Goal: Task Accomplishment & Management: Use online tool/utility

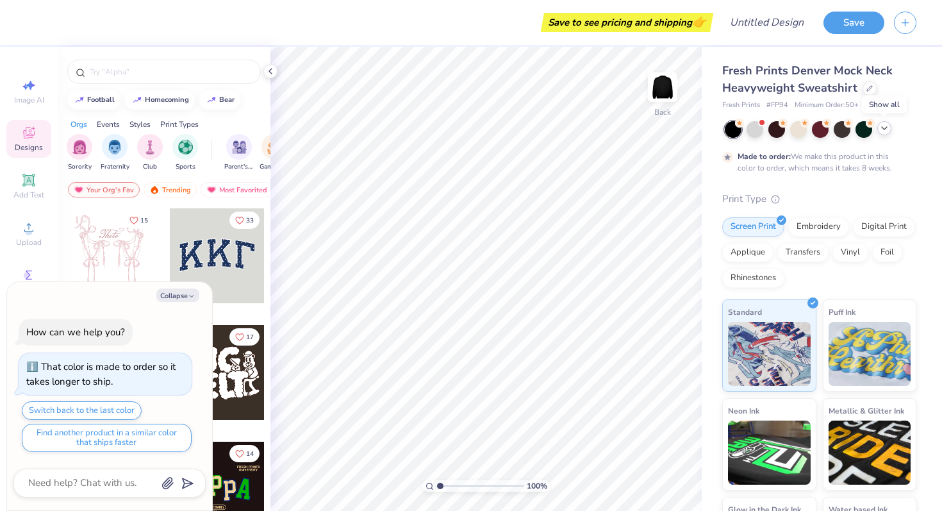
click at [887, 128] on icon at bounding box center [885, 128] width 10 height 10
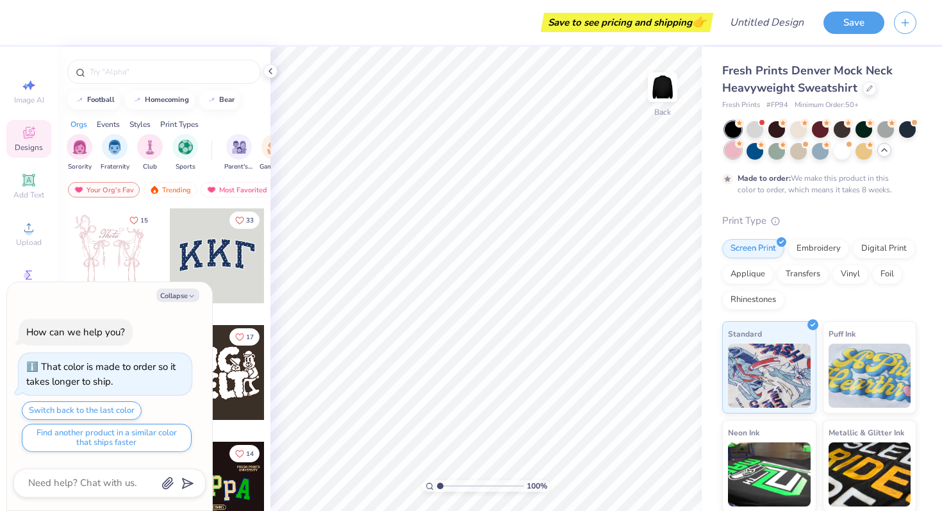
click at [731, 153] on div at bounding box center [733, 150] width 17 height 17
click at [821, 154] on div at bounding box center [820, 150] width 17 height 17
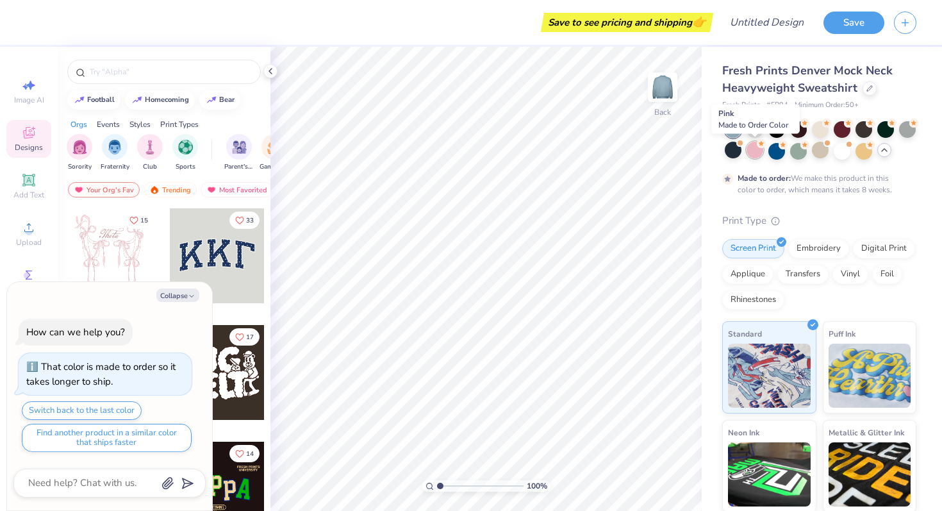
click at [751, 151] on div at bounding box center [755, 150] width 17 height 17
click at [912, 131] on div at bounding box center [907, 128] width 17 height 17
click at [760, 151] on div at bounding box center [755, 150] width 17 height 17
click at [734, 149] on div at bounding box center [733, 150] width 17 height 17
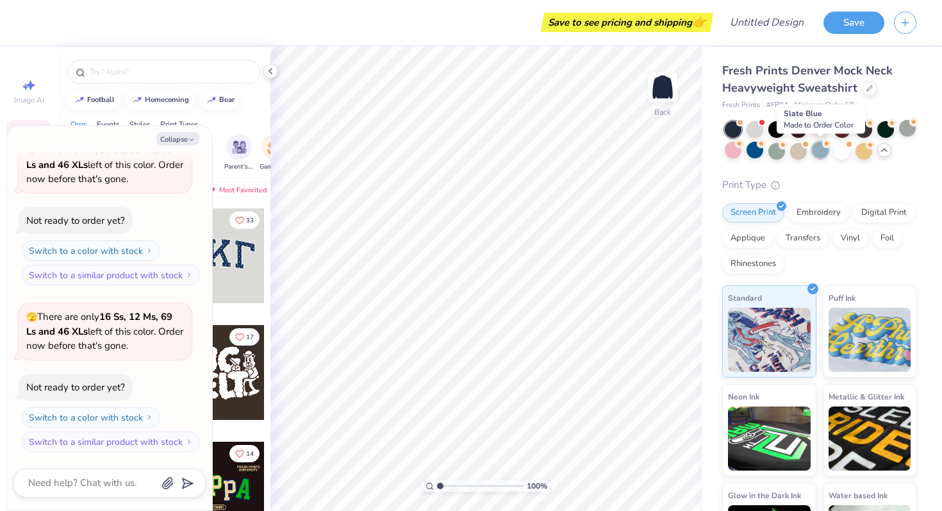
click at [822, 153] on div at bounding box center [820, 150] width 17 height 17
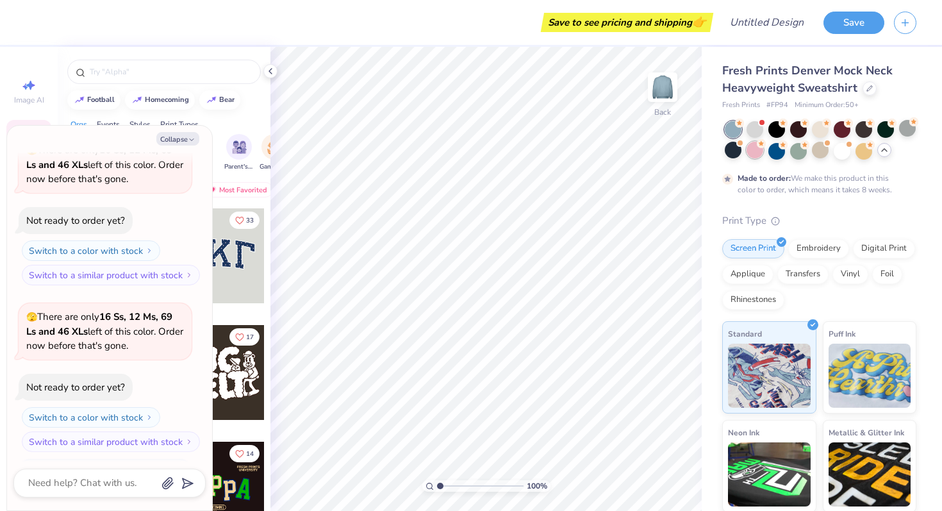
scroll to position [347, 0]
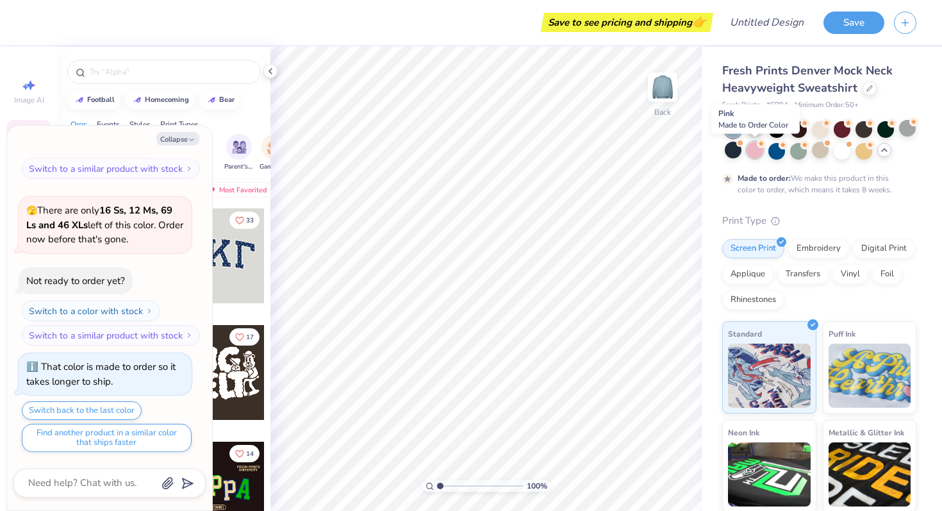
click at [758, 154] on div at bounding box center [755, 150] width 17 height 17
click at [822, 154] on div at bounding box center [820, 150] width 17 height 17
click at [186, 140] on button "Collapse" at bounding box center [177, 138] width 43 height 13
type textarea "x"
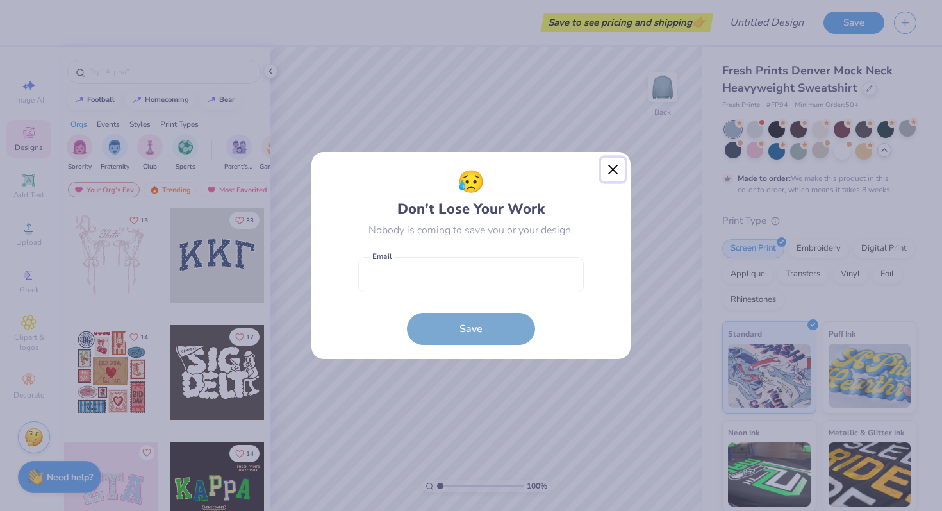
click at [610, 169] on button "Close" at bounding box center [613, 170] width 24 height 24
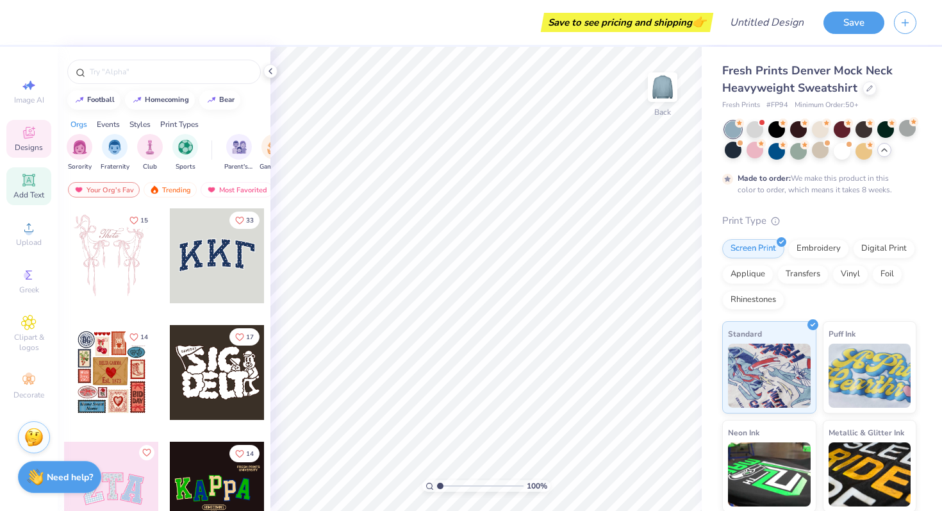
click at [33, 185] on icon at bounding box center [28, 179] width 15 height 15
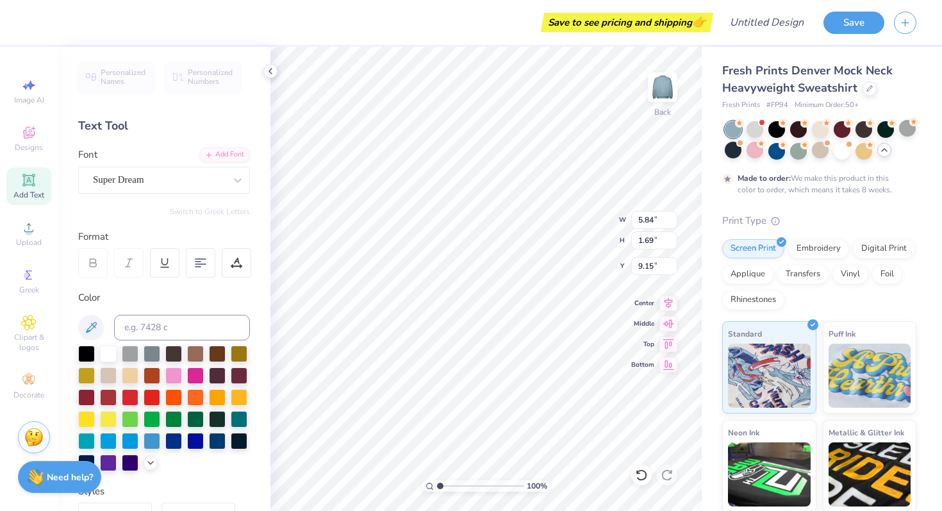
scroll to position [0, 2]
type textarea "TIGERLILIES"
click at [218, 181] on div "Super Dream" at bounding box center [159, 180] width 135 height 20
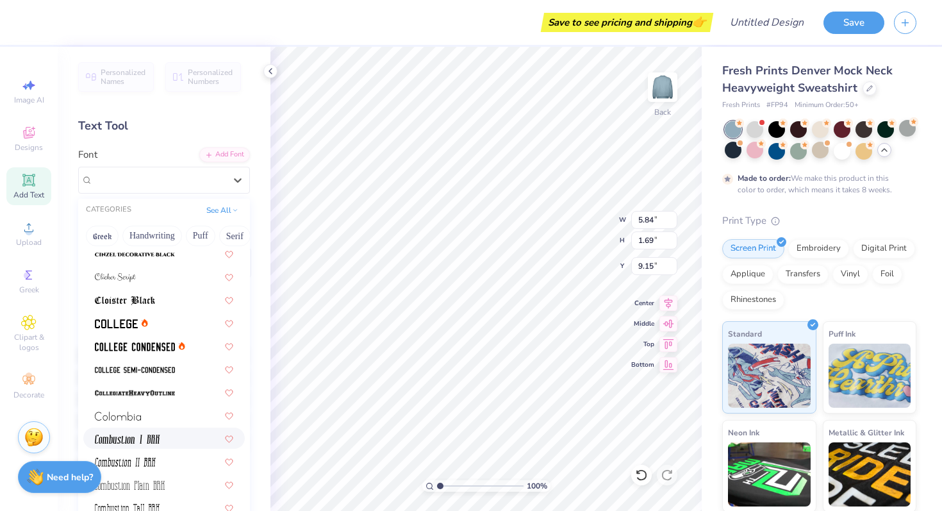
scroll to position [1613, 0]
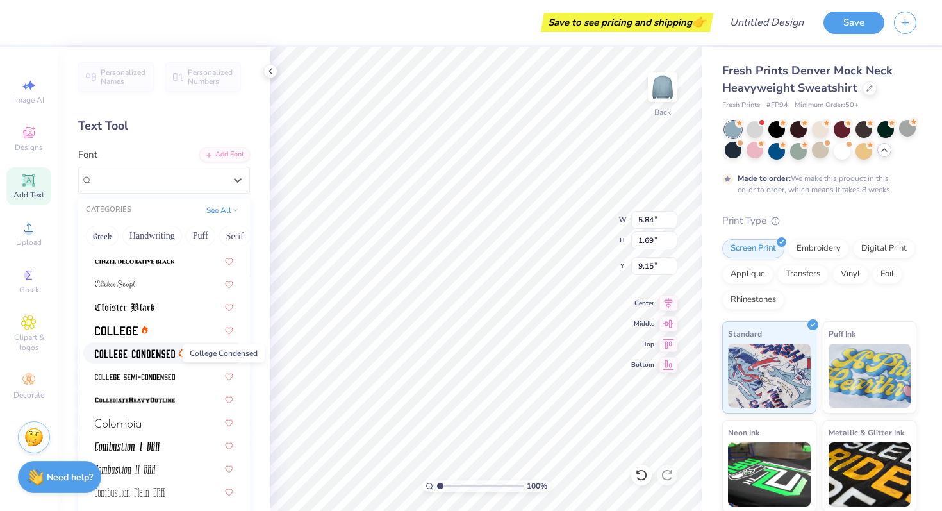
click at [153, 351] on img at bounding box center [135, 353] width 80 height 9
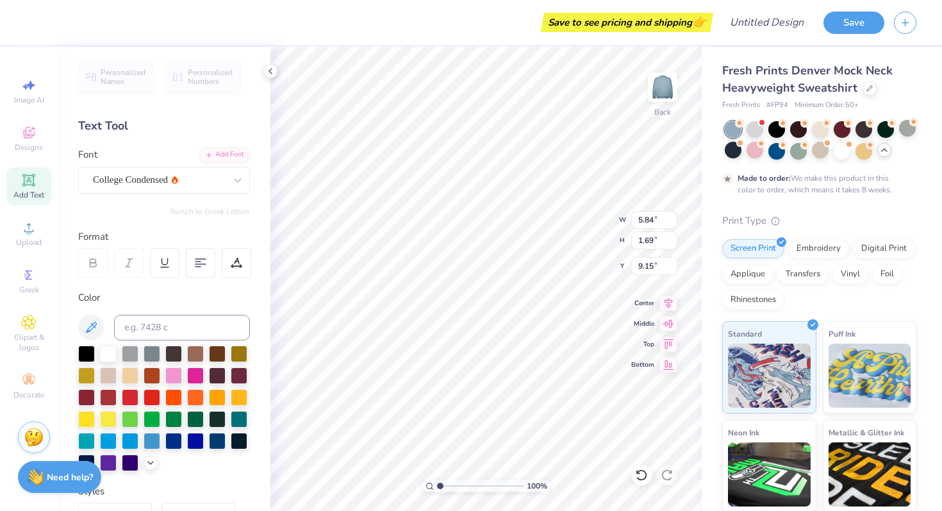
scroll to position [0, 0]
click at [239, 259] on icon at bounding box center [237, 263] width 12 height 12
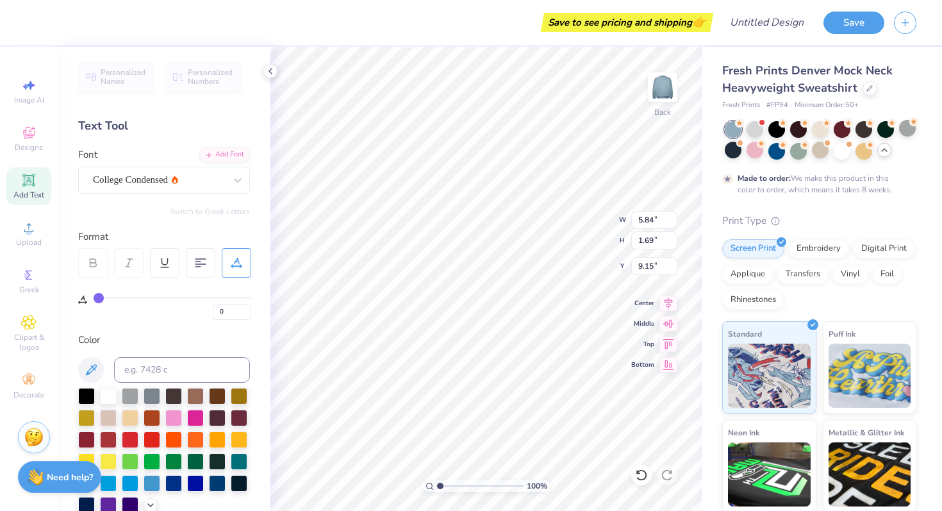
type input "1"
type input "3"
type input "10"
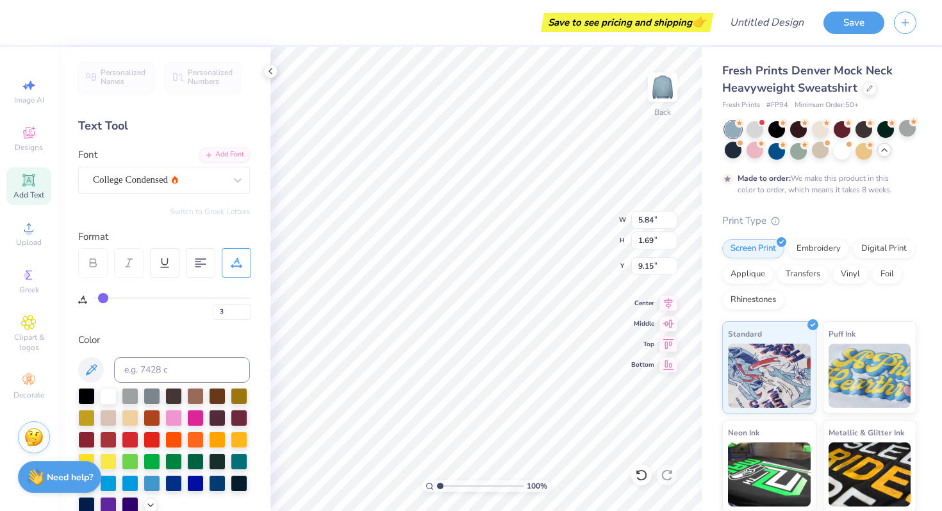
type input "10"
type input "19"
type input "30"
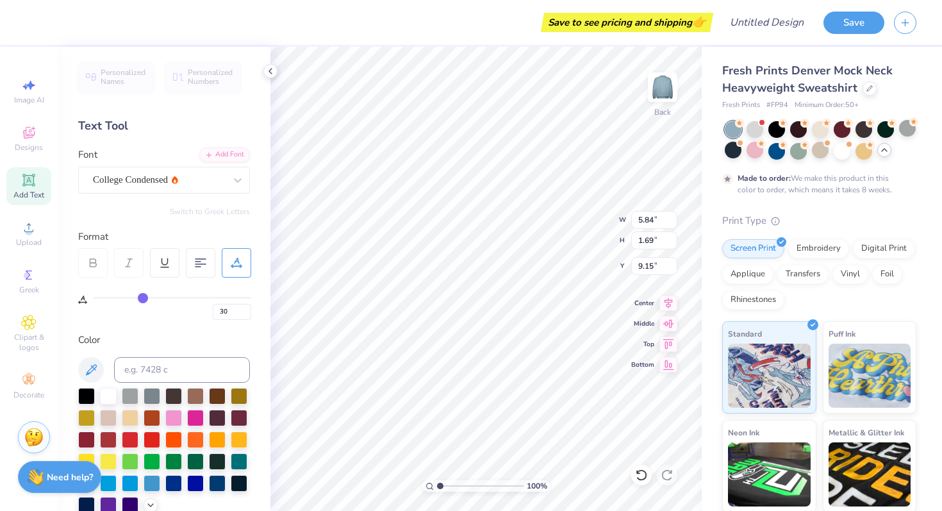
type input "38"
type input "43"
type input "47"
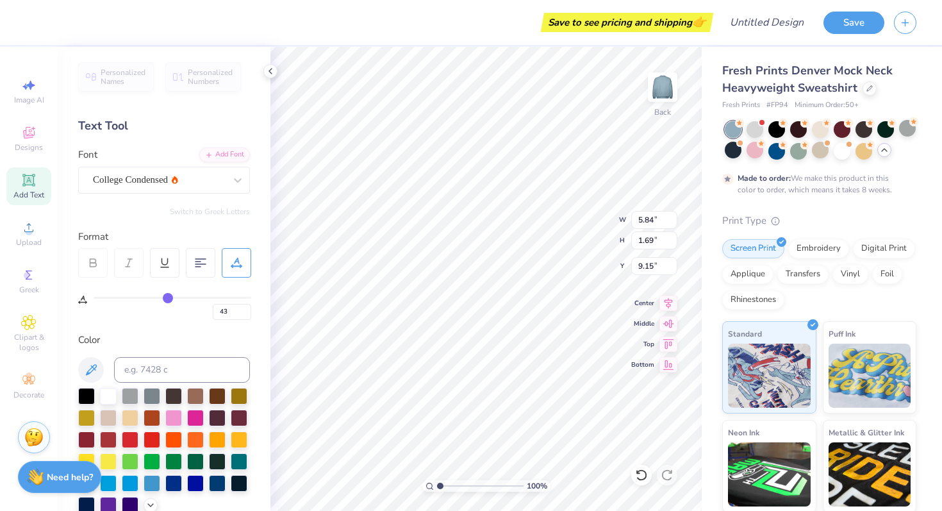
type input "47"
type input "50"
type input "51"
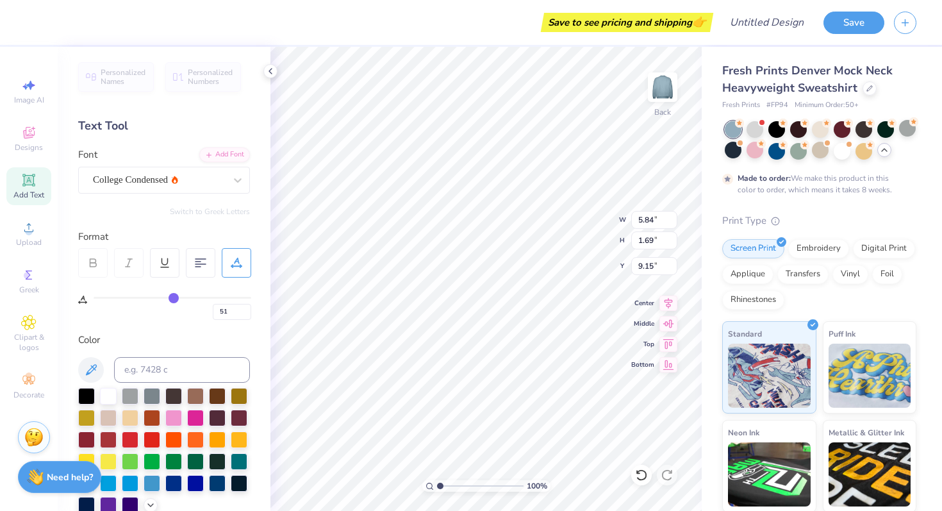
type input "52"
drag, startPoint x: 99, startPoint y: 294, endPoint x: 174, endPoint y: 294, distance: 75.6
click at [174, 297] on input "range" at bounding box center [173, 298] width 158 height 2
type input "51"
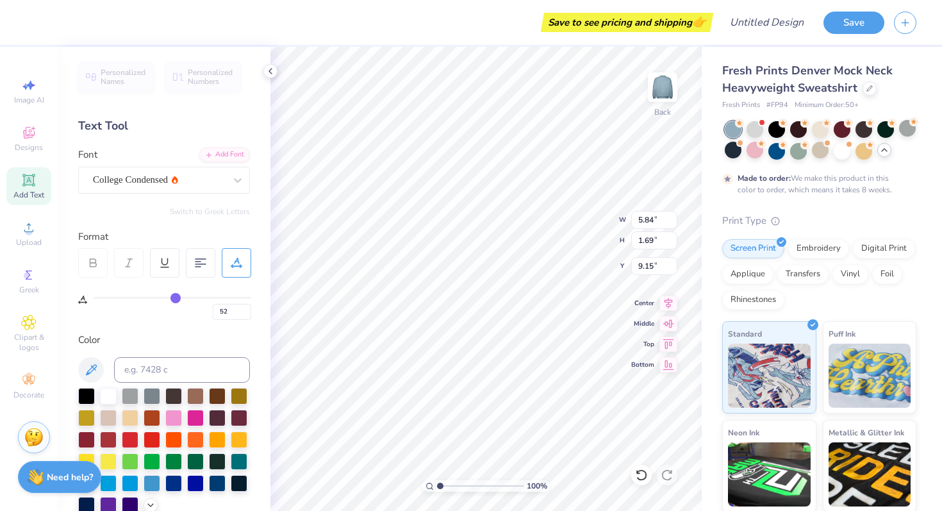
type input "51"
type input "48"
type input "43"
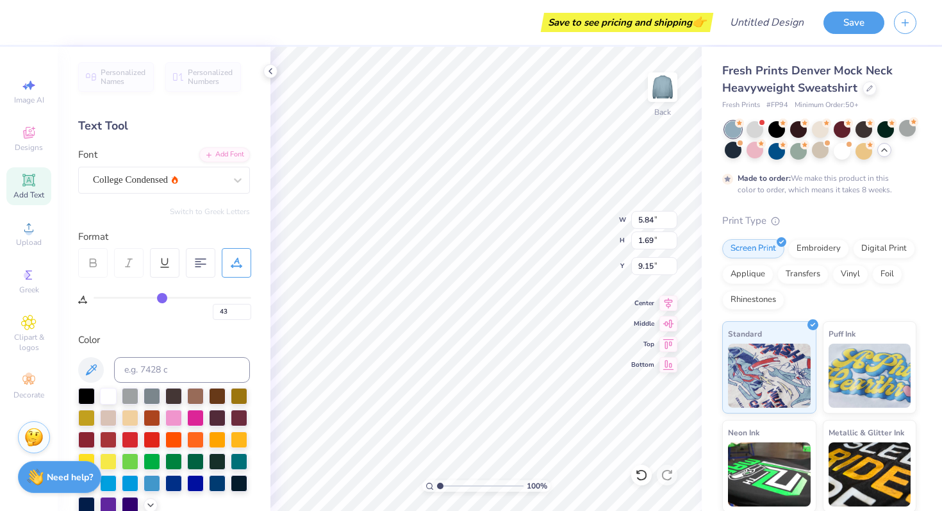
type input "37"
type input "31"
type input "24"
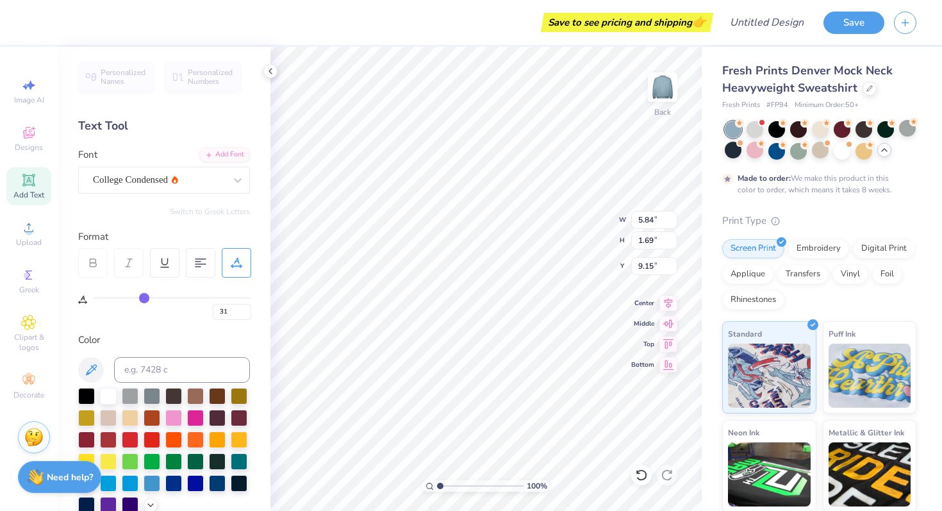
type input "24"
type input "18"
type input "13"
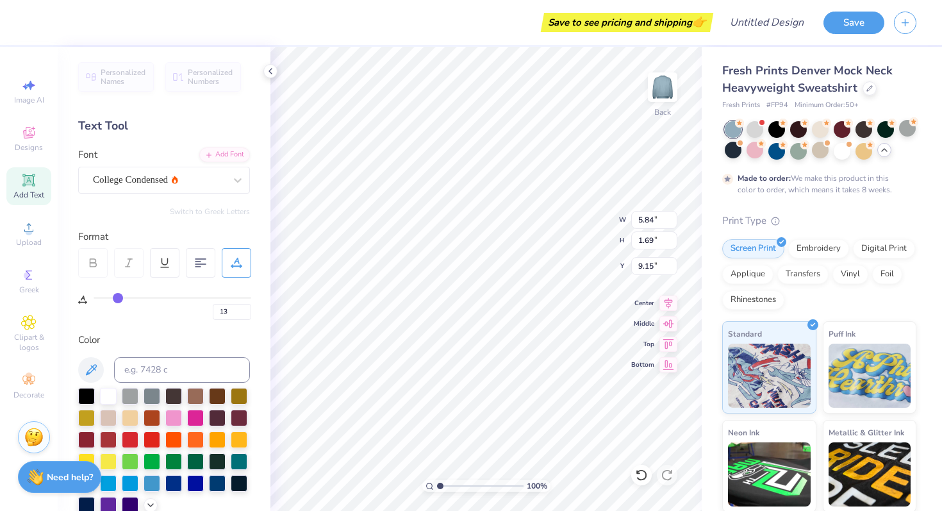
type input "8"
type input "4"
type input "0"
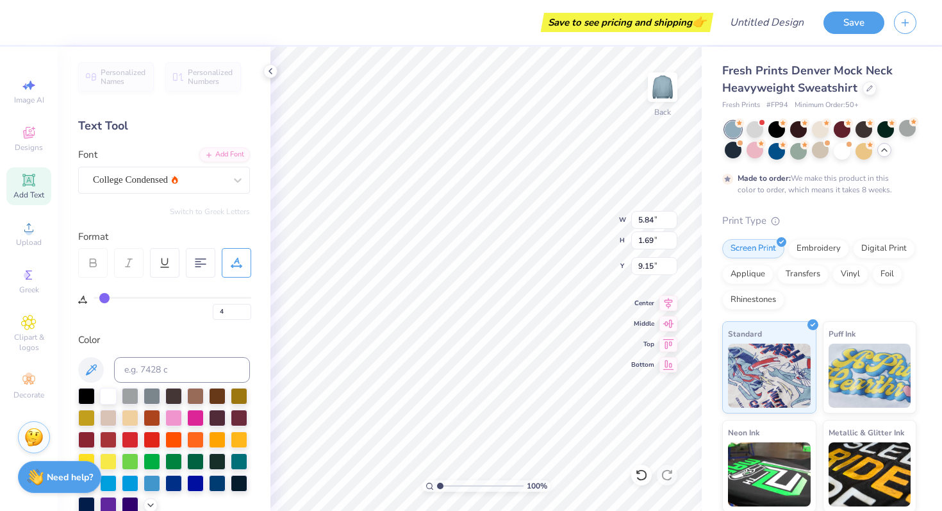
type input "0"
drag, startPoint x: 174, startPoint y: 294, endPoint x: 13, endPoint y: 321, distance: 163.7
click at [13, 321] on div "Save to see pricing and shipping 👉 Design Title Save Image AI Designs Add Text …" at bounding box center [471, 255] width 942 height 511
click at [211, 181] on div "College Condensed" at bounding box center [159, 180] width 135 height 20
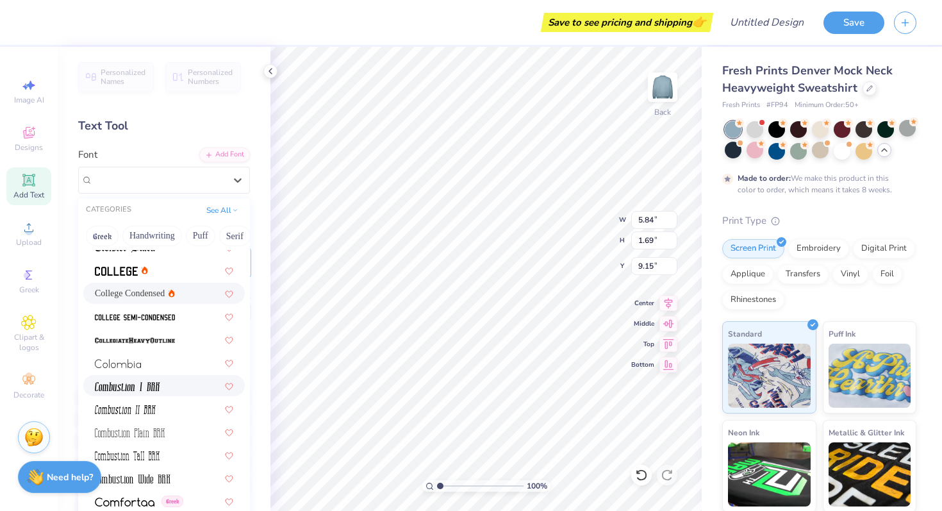
scroll to position [1671, 0]
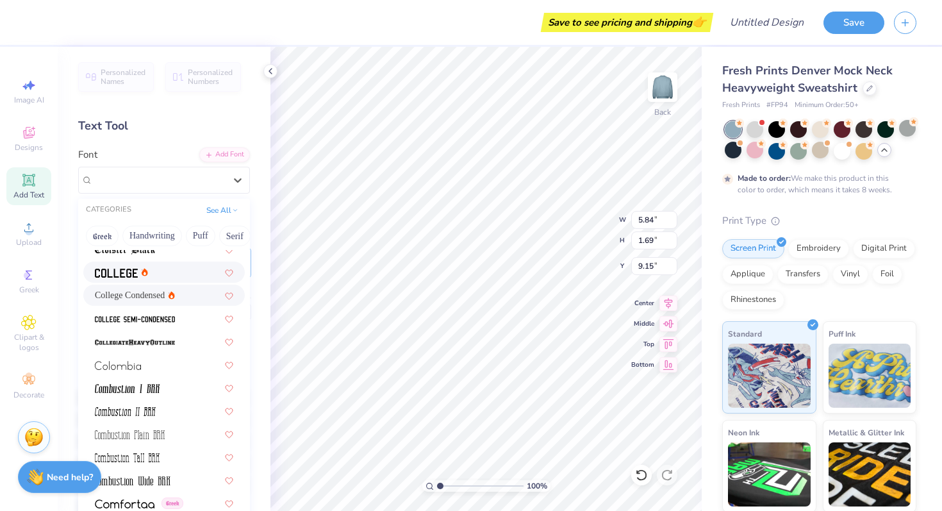
click at [155, 272] on div at bounding box center [164, 271] width 138 height 13
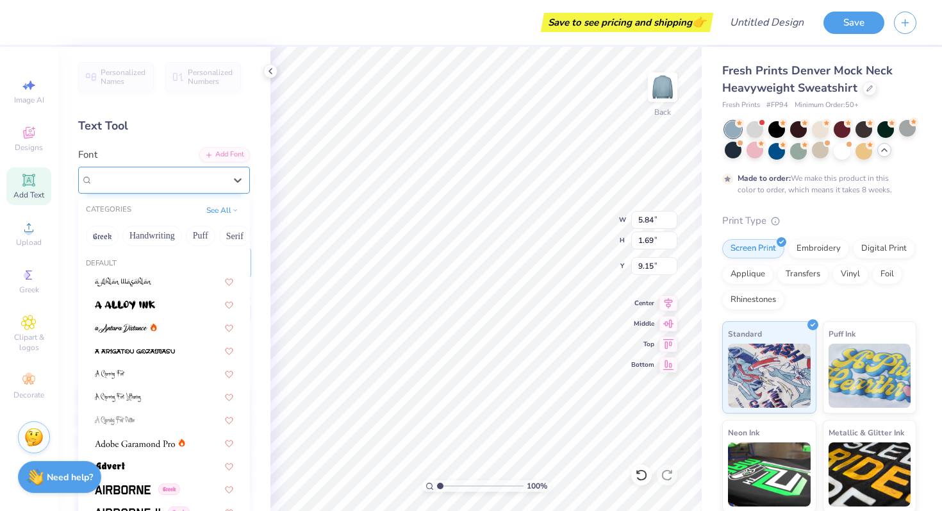
click at [183, 178] on div "College" at bounding box center [159, 180] width 135 height 20
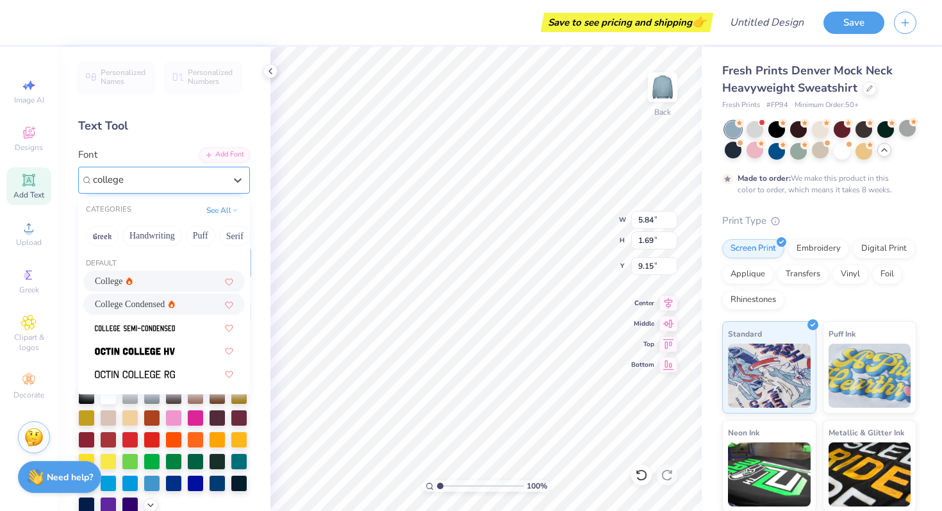
click at [171, 304] on div "College Condensed" at bounding box center [164, 303] width 138 height 13
type input "college"
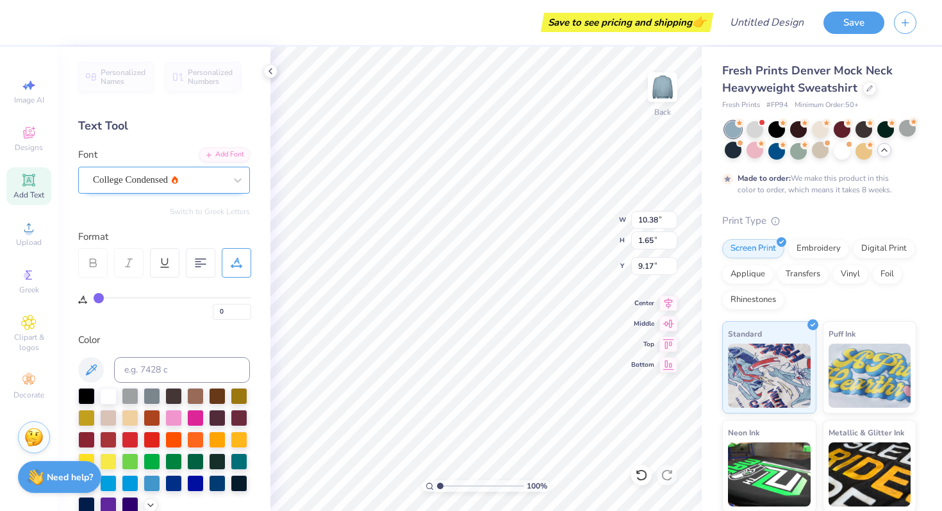
type input "8.87"
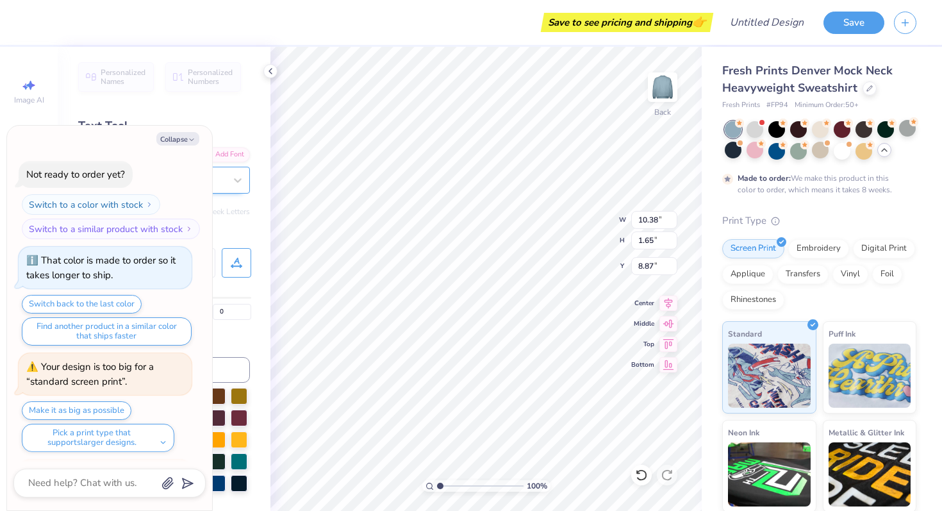
scroll to position [560, 0]
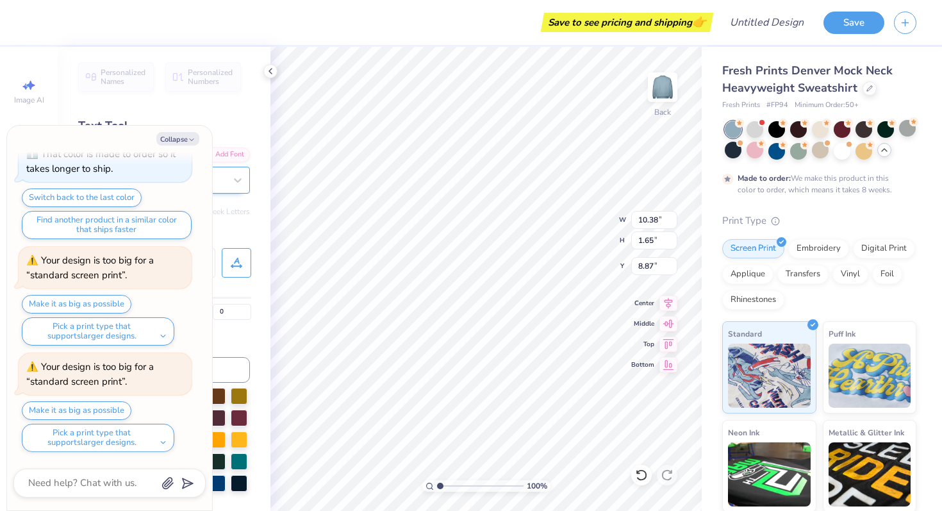
type textarea "x"
type input "8.85"
type textarea "x"
type input "13.95"
type input "2.22"
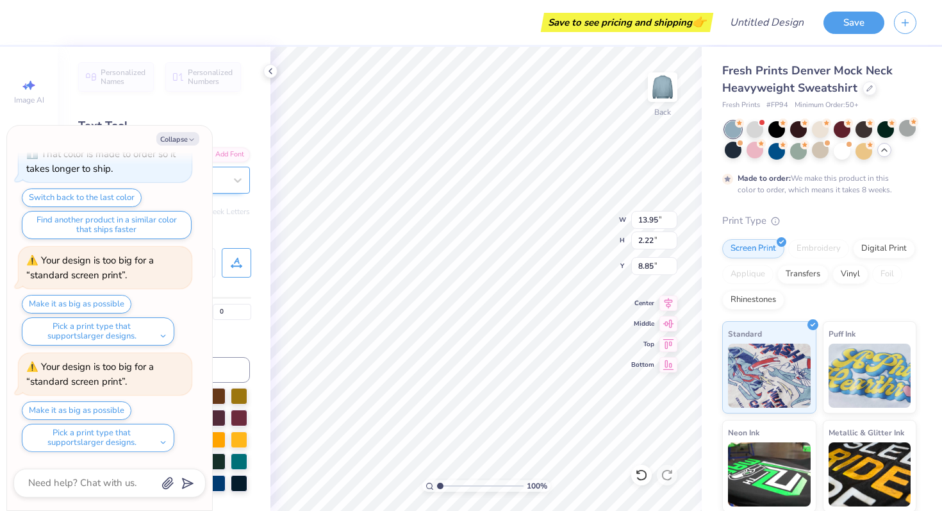
type textarea "x"
type input "3.00"
click at [185, 137] on button "Collapse" at bounding box center [177, 138] width 43 height 13
type textarea "x"
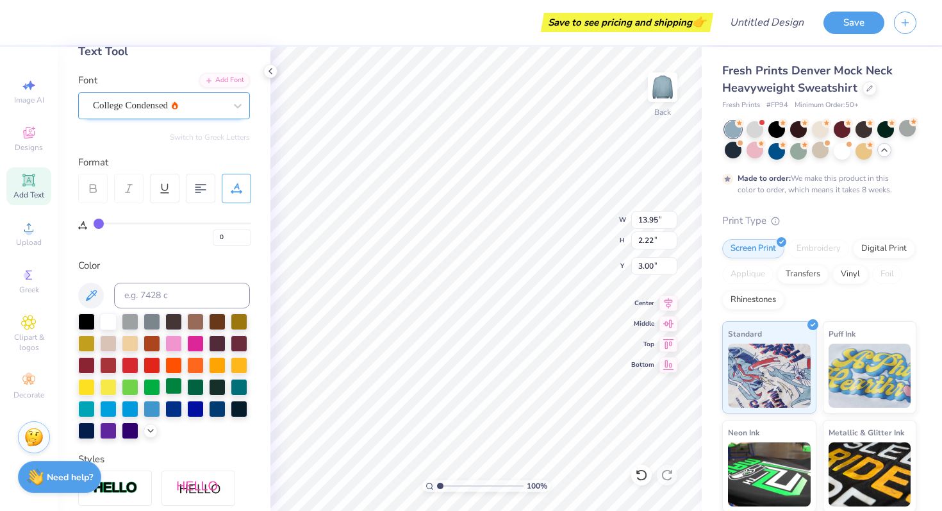
scroll to position [94, 0]
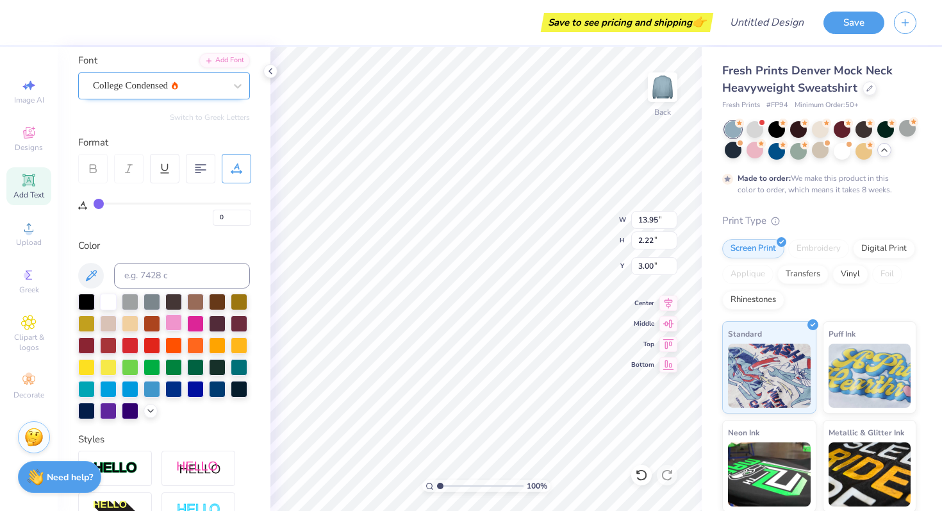
click at [174, 322] on div at bounding box center [173, 322] width 17 height 17
click at [114, 300] on div at bounding box center [108, 300] width 17 height 17
click at [152, 385] on div at bounding box center [152, 387] width 17 height 17
click at [110, 304] on div at bounding box center [108, 300] width 17 height 17
click at [87, 298] on div at bounding box center [86, 300] width 17 height 17
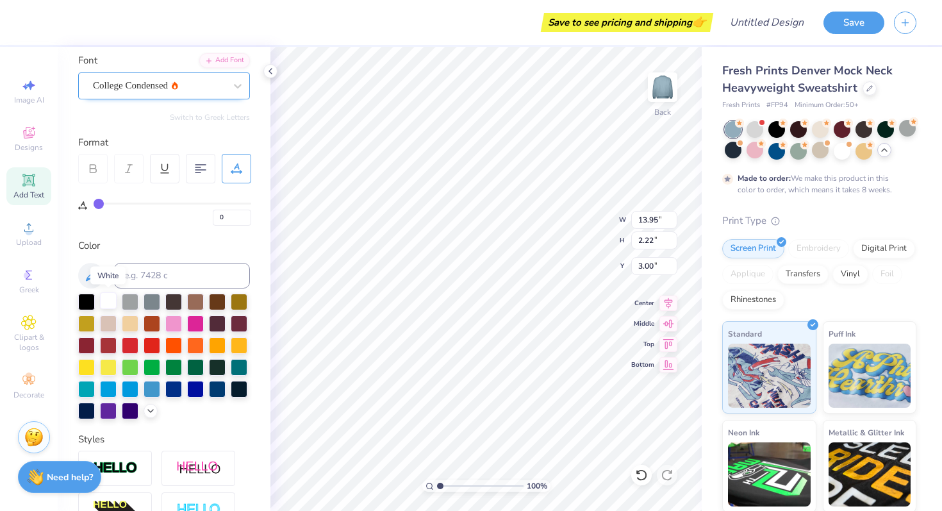
click at [112, 303] on div at bounding box center [108, 300] width 17 height 17
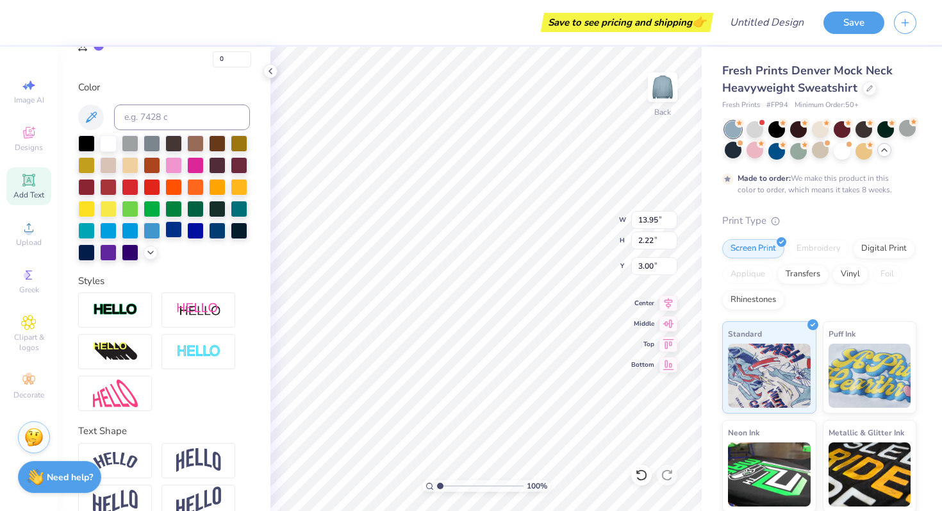
scroll to position [276, 0]
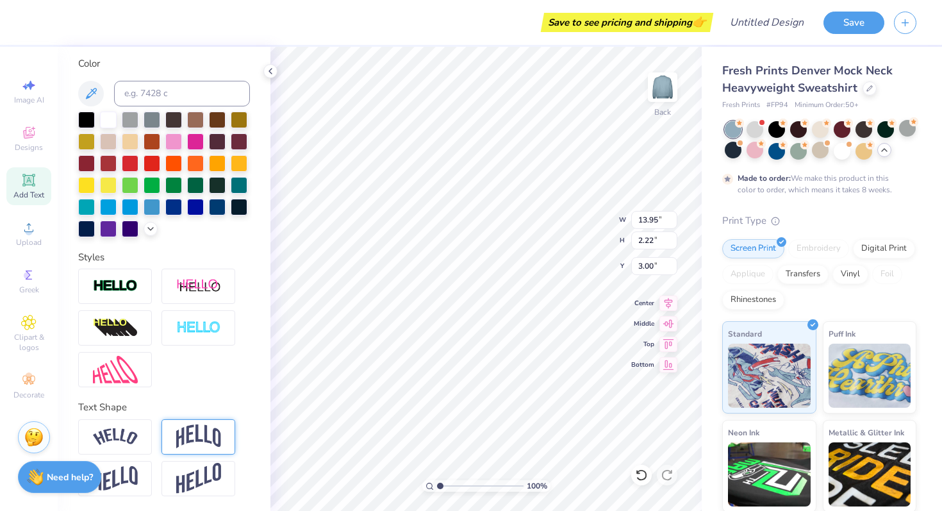
click at [179, 435] on img at bounding box center [198, 436] width 45 height 24
type input "4.86"
type input "1.68"
click at [135, 422] on div at bounding box center [115, 436] width 74 height 35
type input "16.27"
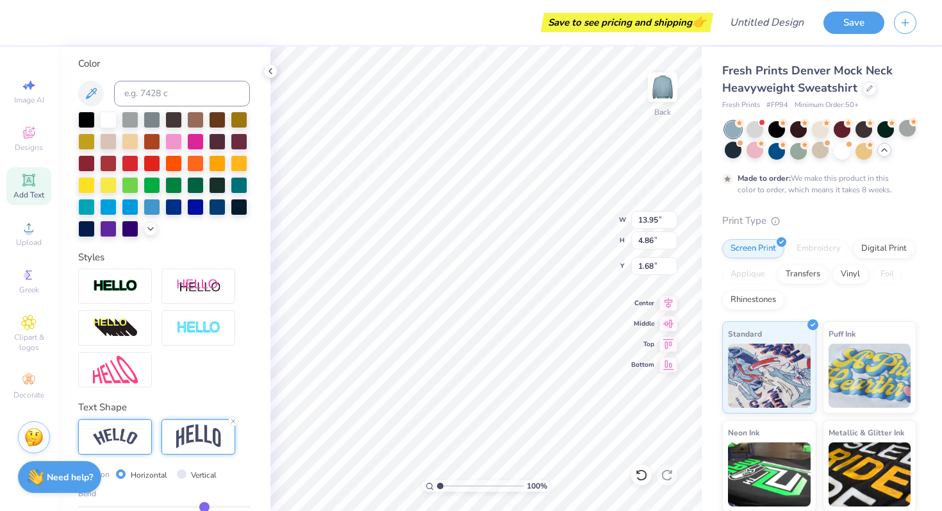
type input "3.97"
type input "2.13"
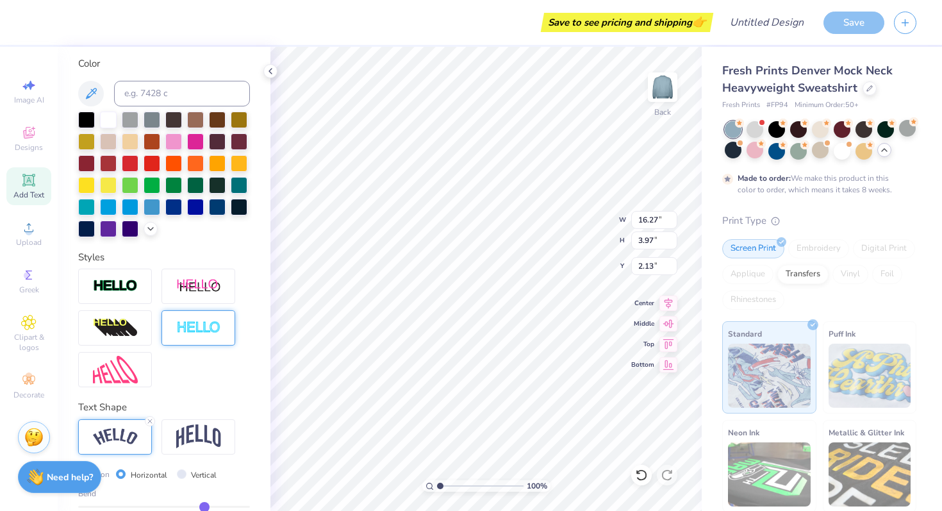
scroll to position [351, 0]
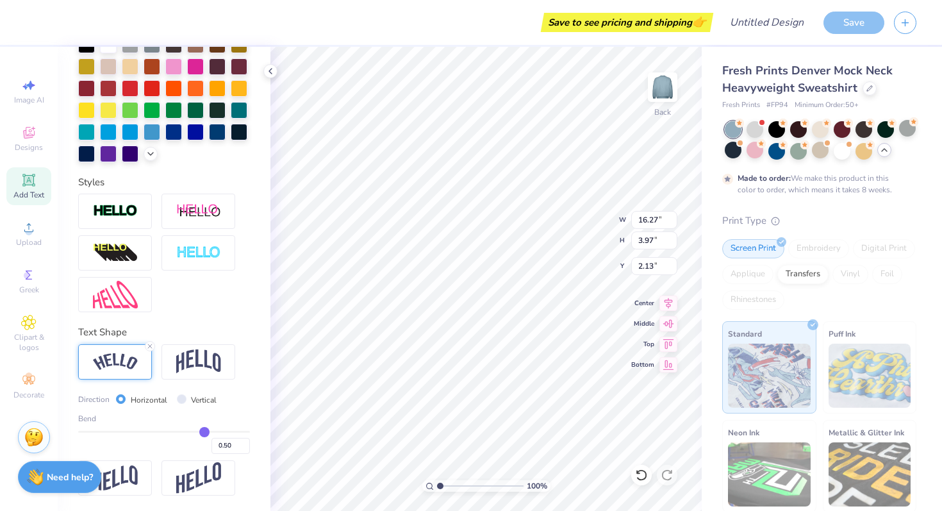
type input "0.46"
type input "0.42"
type input "0.36"
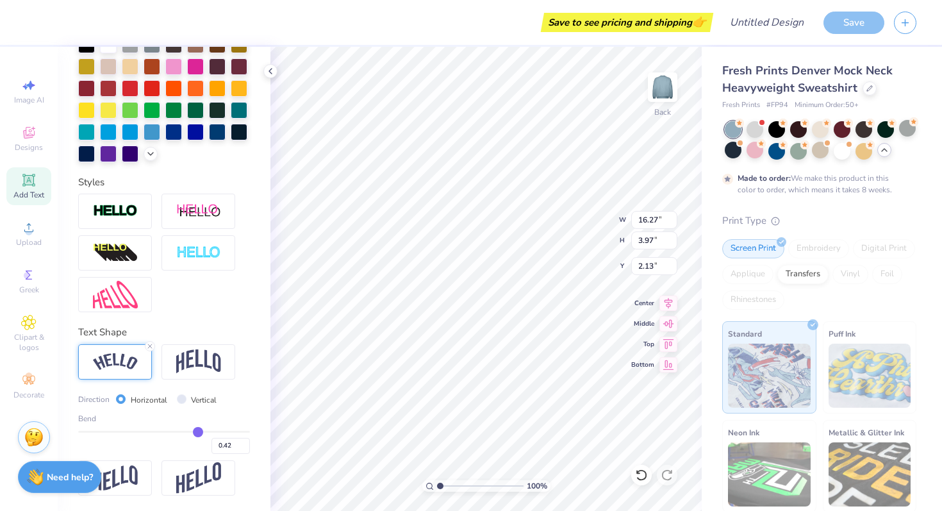
type input "0.36"
type input "0.3"
type input "0.30"
type input "0.24"
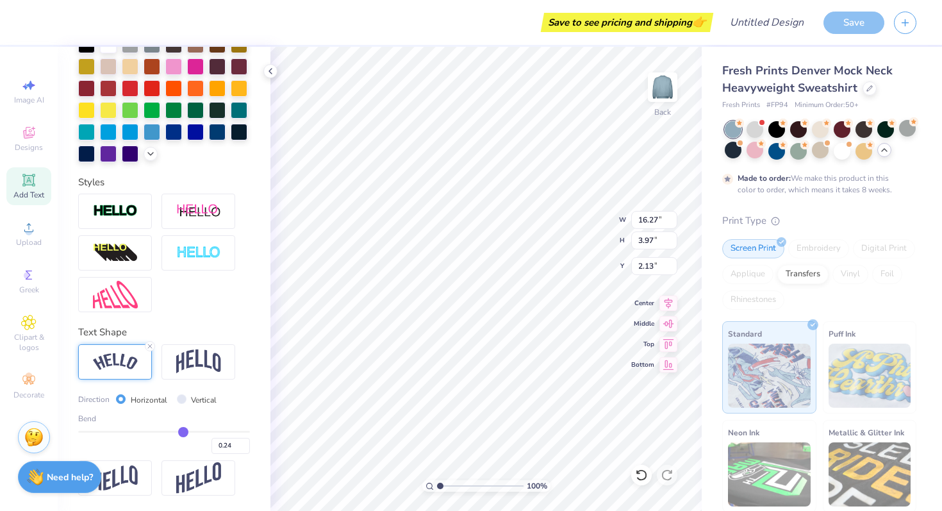
type input "0.21"
type input "0.19"
type input "0.18"
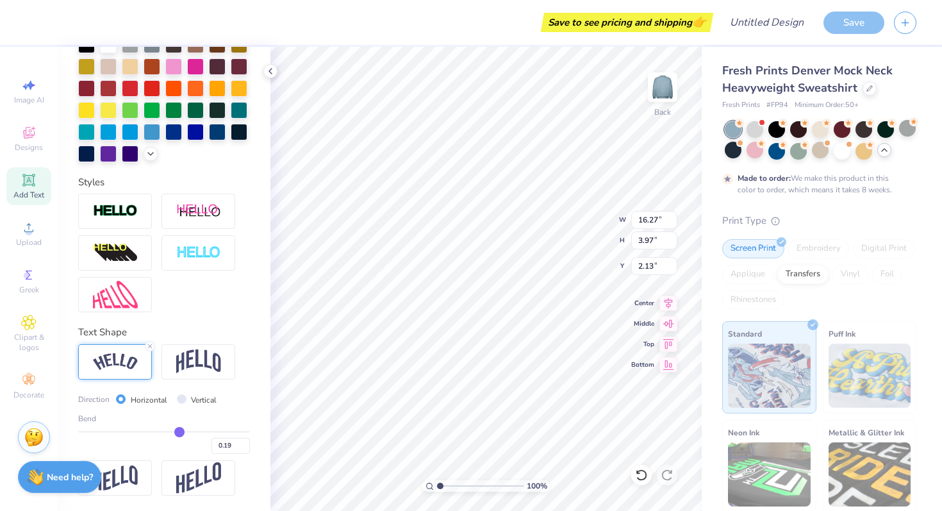
type input "0.18"
type input "0.17"
type input "0.18"
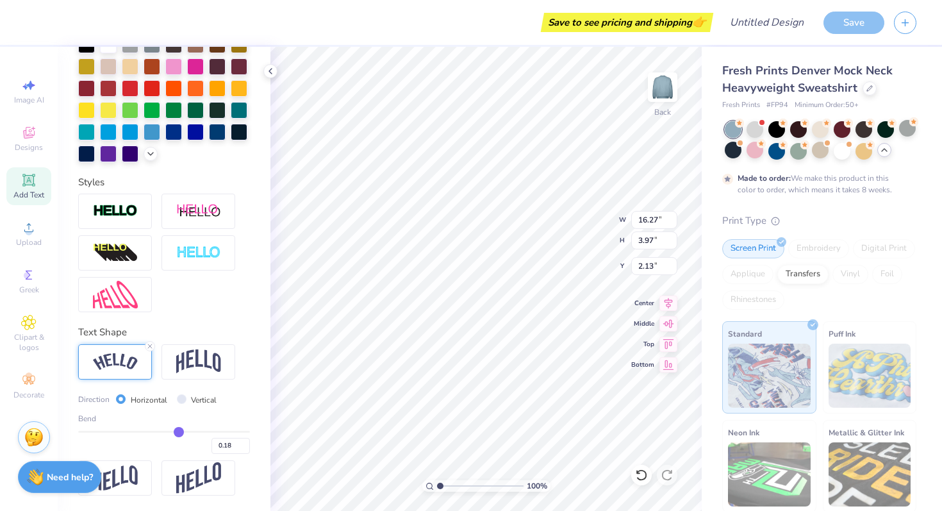
type input "0.19"
type input "0.2"
type input "0.20"
type input "0.21"
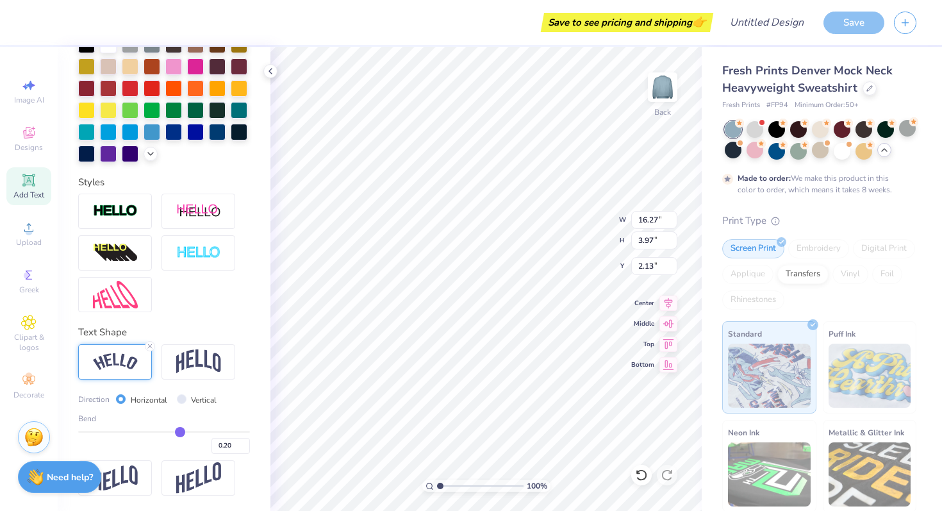
type input "0.21"
type input "0.22"
drag, startPoint x: 202, startPoint y: 431, endPoint x: 181, endPoint y: 431, distance: 20.5
type input "0.22"
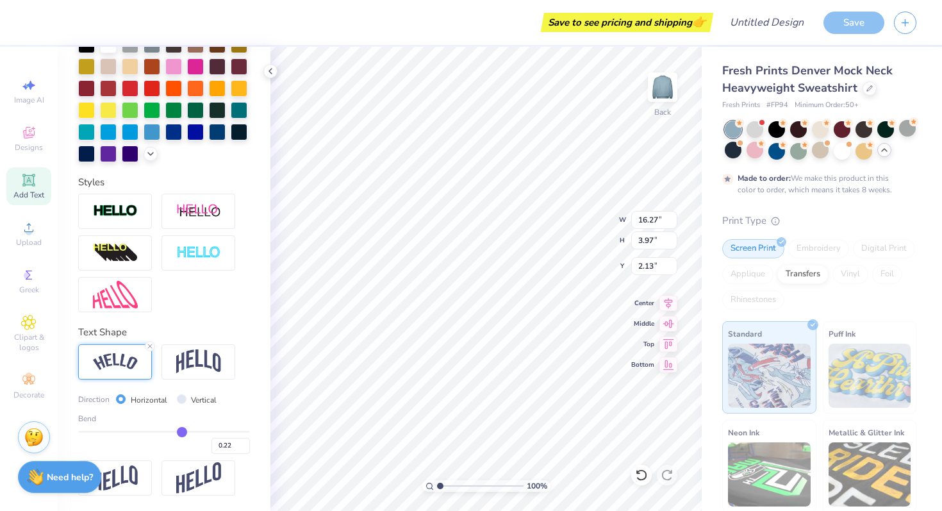
click at [181, 431] on input "range" at bounding box center [164, 432] width 172 height 2
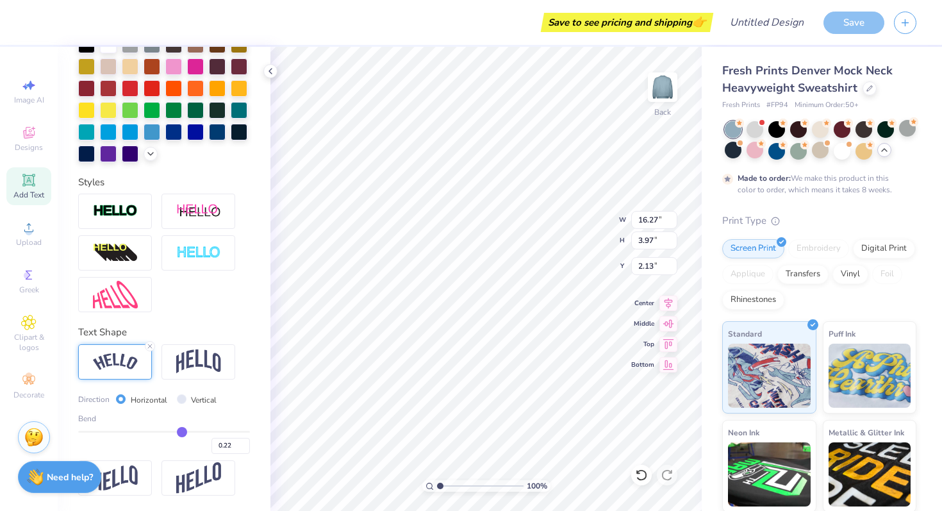
type input "14.78"
type input "2.50"
type input "2.86"
type input "0.23"
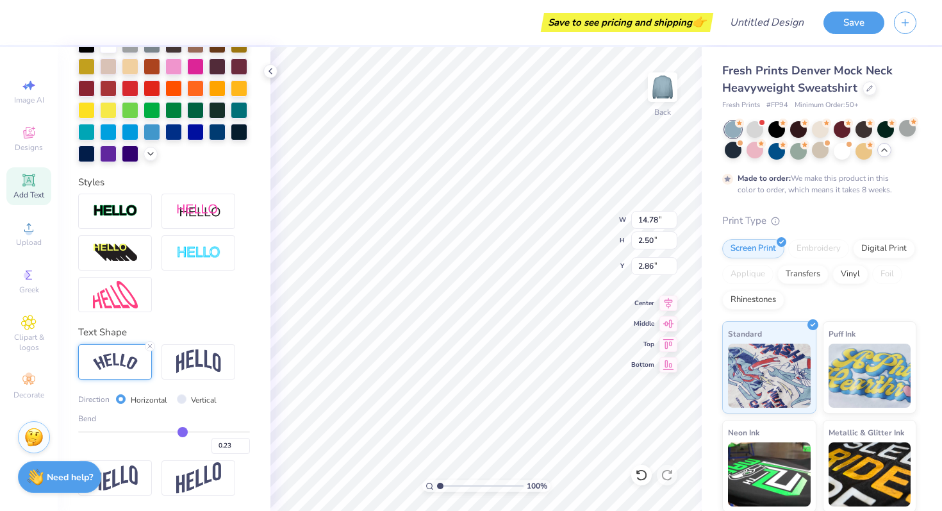
type input "0.26"
type input "0.3"
type input "0.30"
type input "0.33"
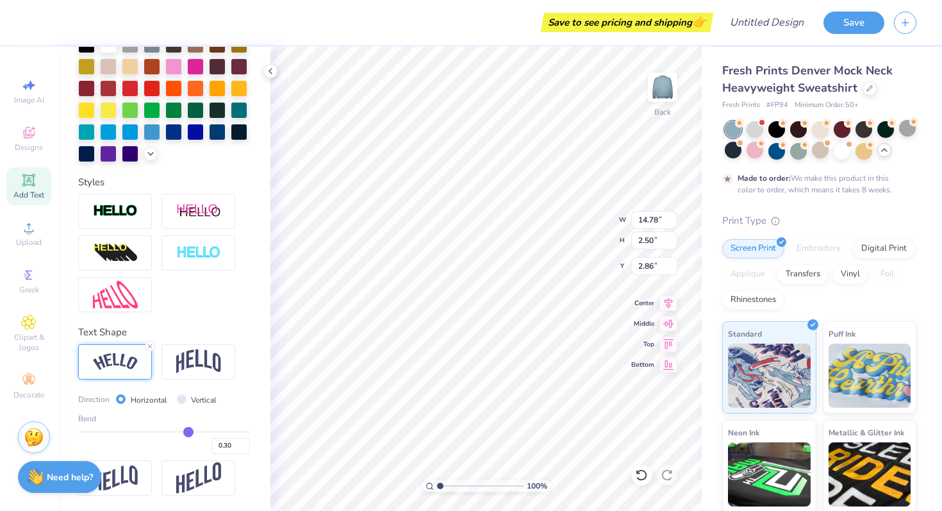
type input "0.33"
type input "0.36"
type input "0.39"
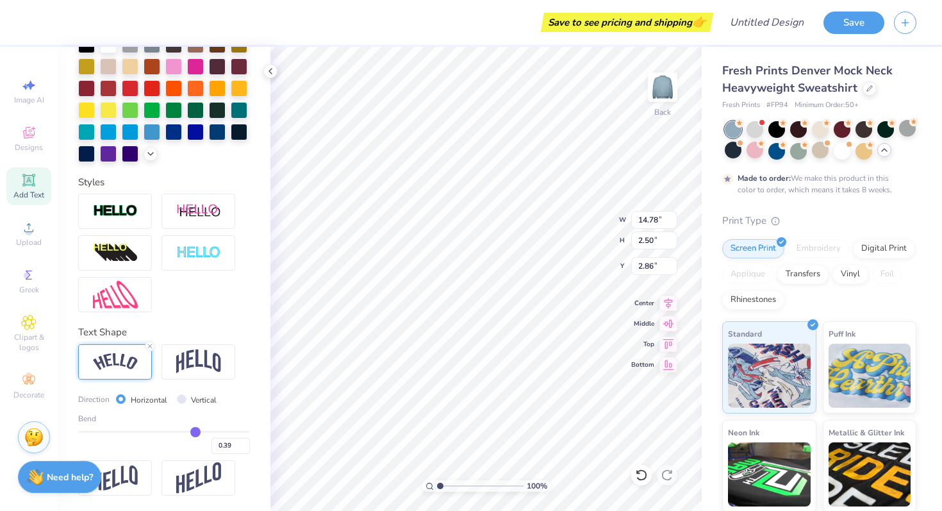
type input "0.4"
type input "0.40"
type input "0.41"
drag, startPoint x: 181, startPoint y: 431, endPoint x: 197, endPoint y: 431, distance: 15.4
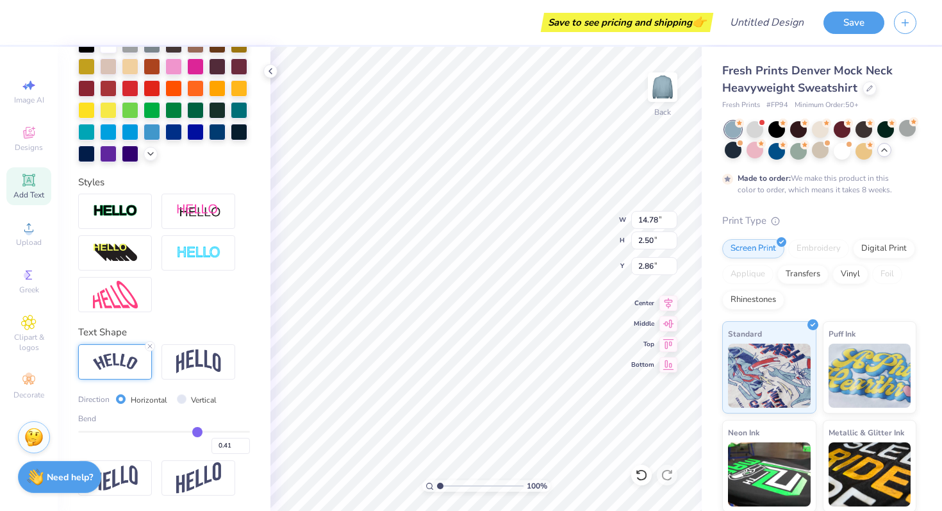
type input "0.41"
click at [197, 431] on input "range" at bounding box center [164, 432] width 172 height 2
type input "15.83"
type input "3.39"
type input "2.42"
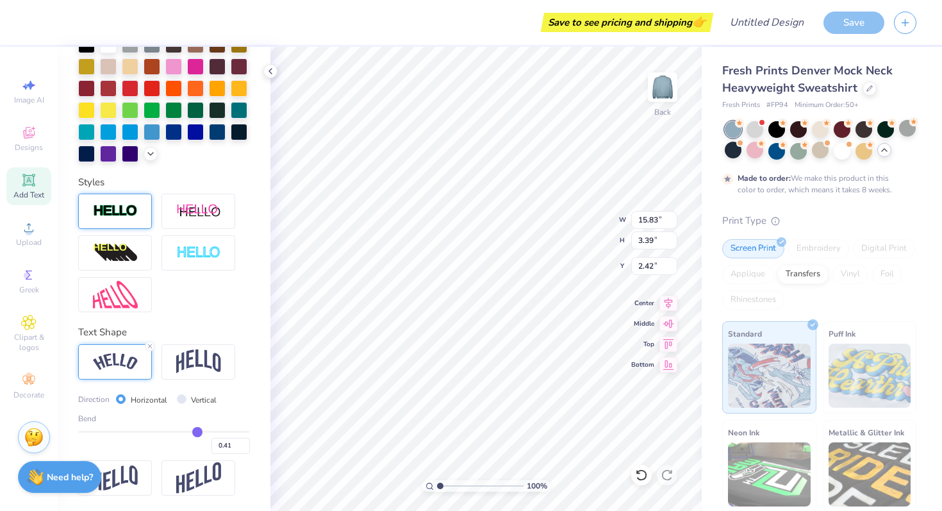
click at [133, 211] on img at bounding box center [115, 211] width 45 height 15
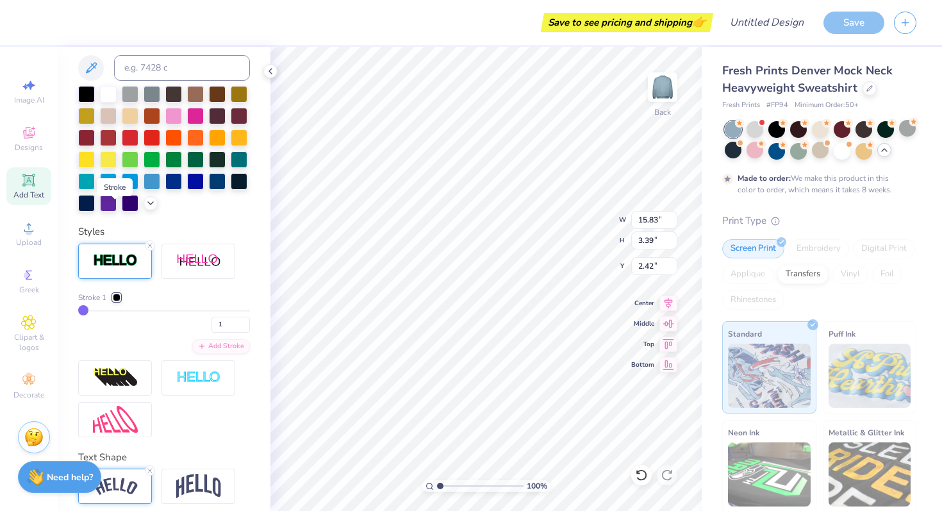
type input "15.87"
type input "3.43"
type input "2.40"
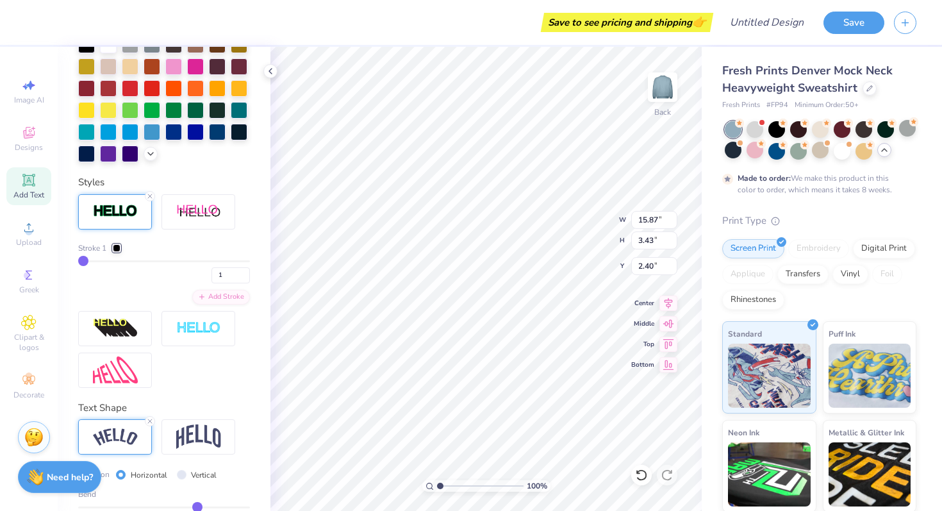
type input "13.37"
type input "2.88"
type input "2.53"
type input "3.00"
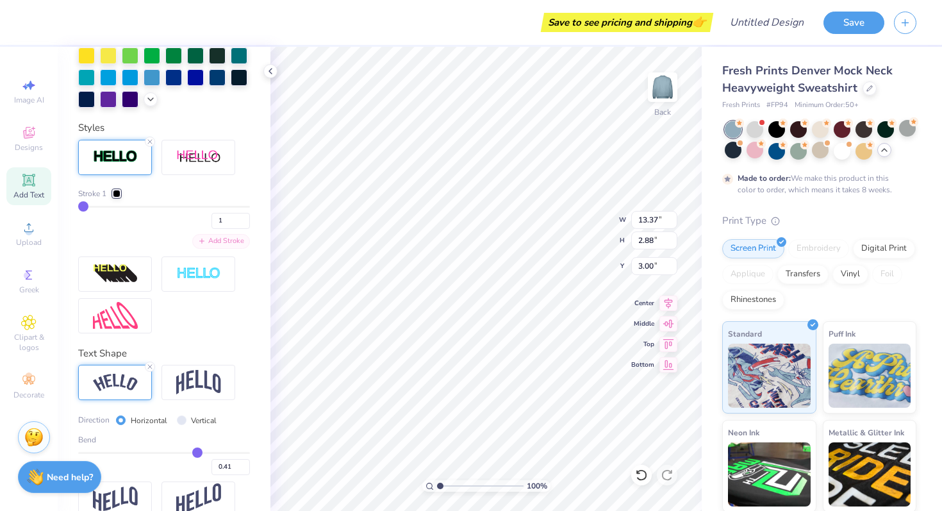
scroll to position [476, 0]
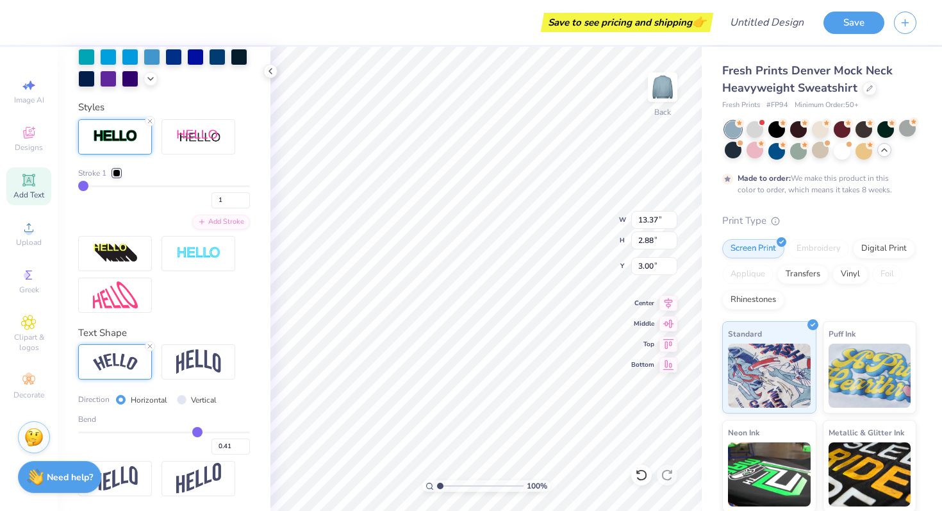
type input "2"
type input "3"
type input "4"
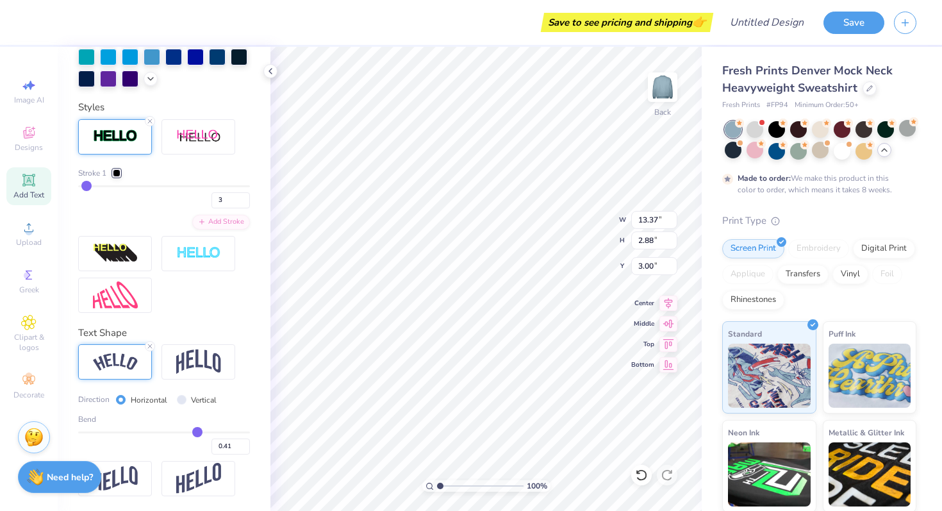
type input "4"
type input "5"
type input "6"
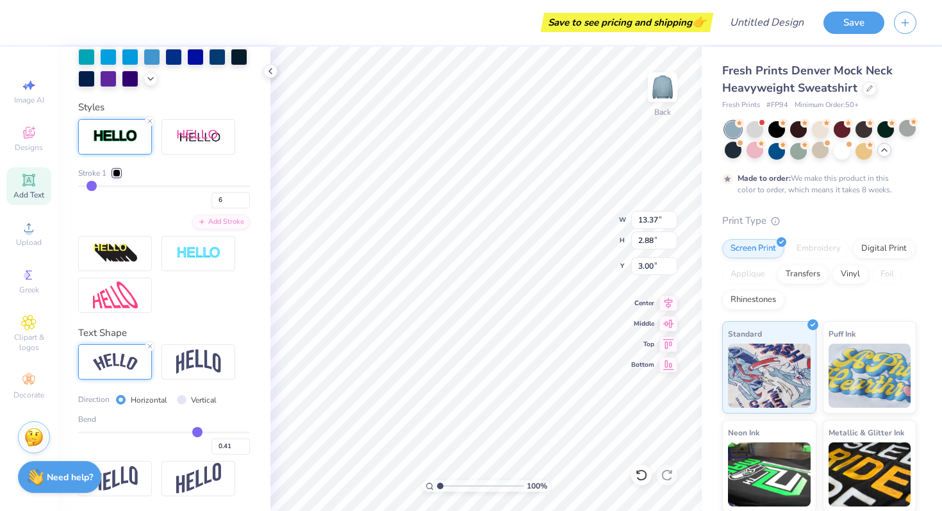
type input "6"
click at [90, 186] on input "range" at bounding box center [164, 186] width 172 height 2
type input "13.54"
type input "3.06"
type input "2.91"
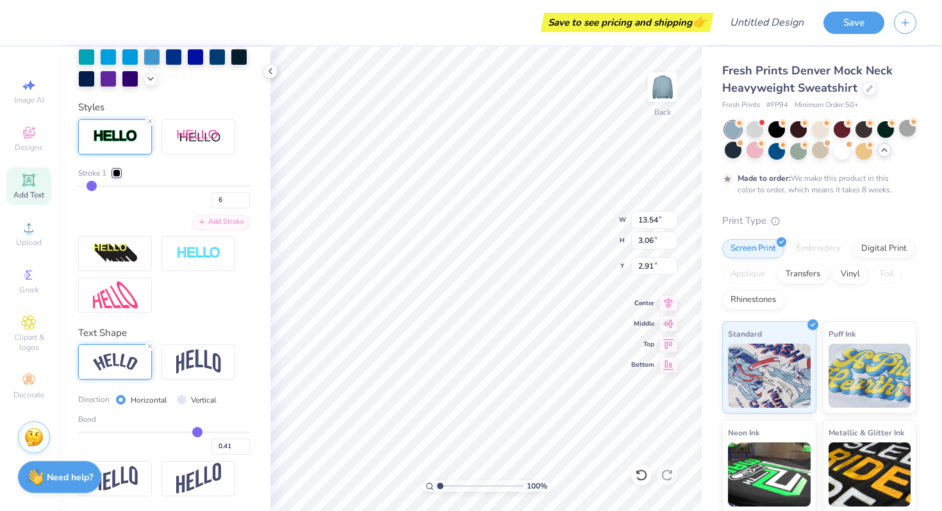
type input "5"
type input "4"
type input "5"
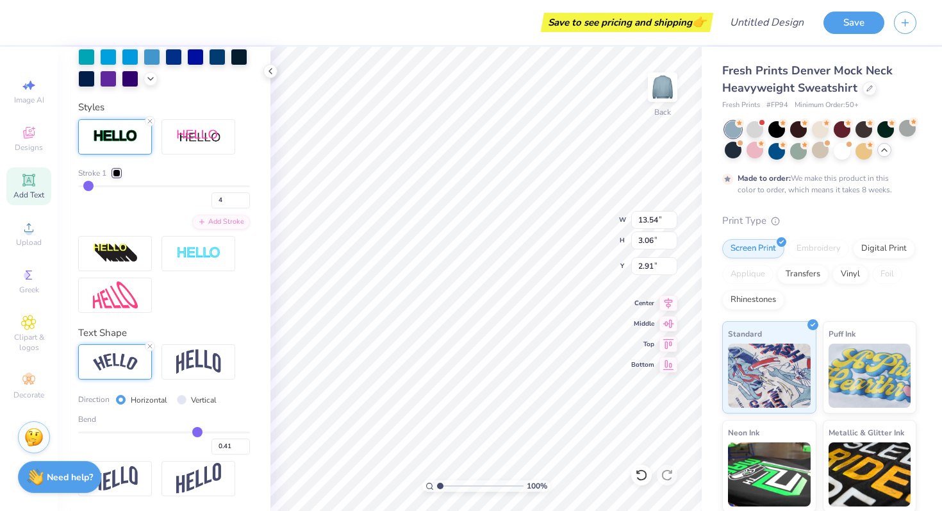
type input "5"
click at [89, 187] on input "range" at bounding box center [164, 186] width 172 height 2
type input "13.50"
type input "3.02"
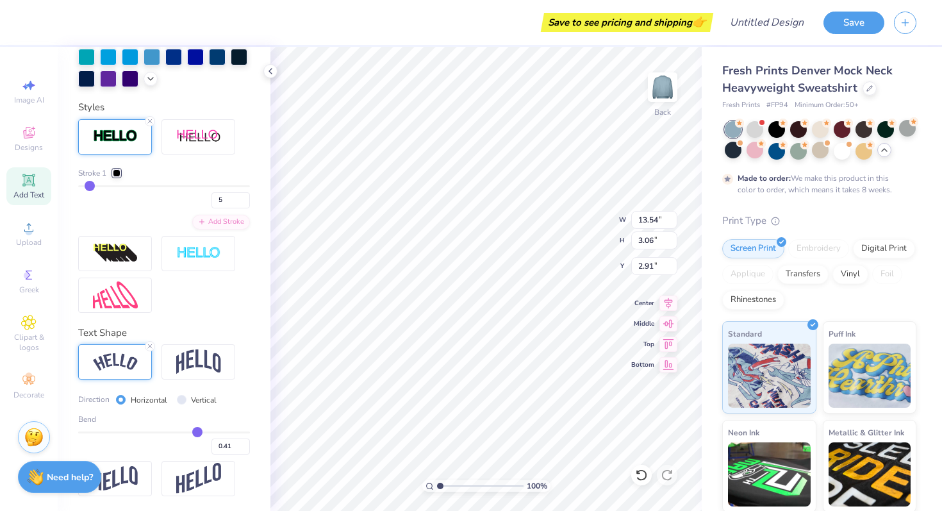
type input "2.93"
type input "4"
type input "3"
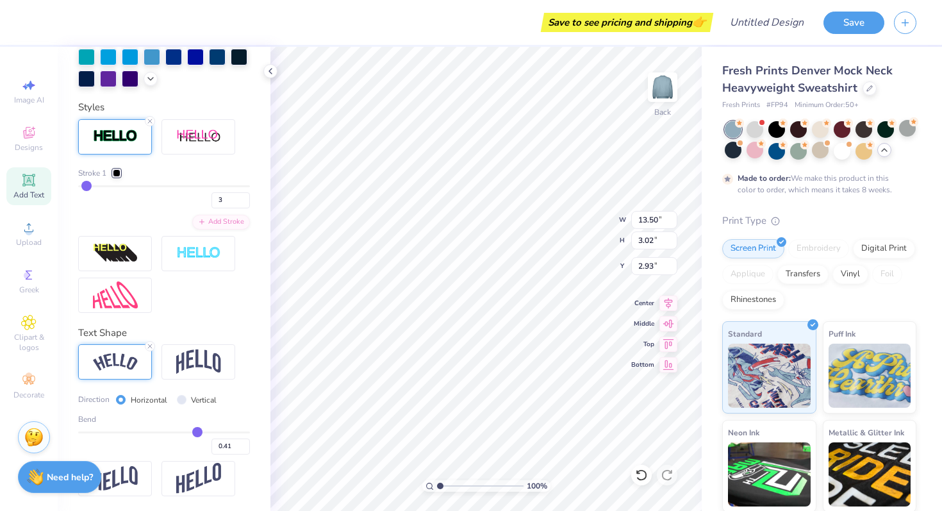
type input "13.43"
type input "2.95"
type input "2.97"
type input "0.44"
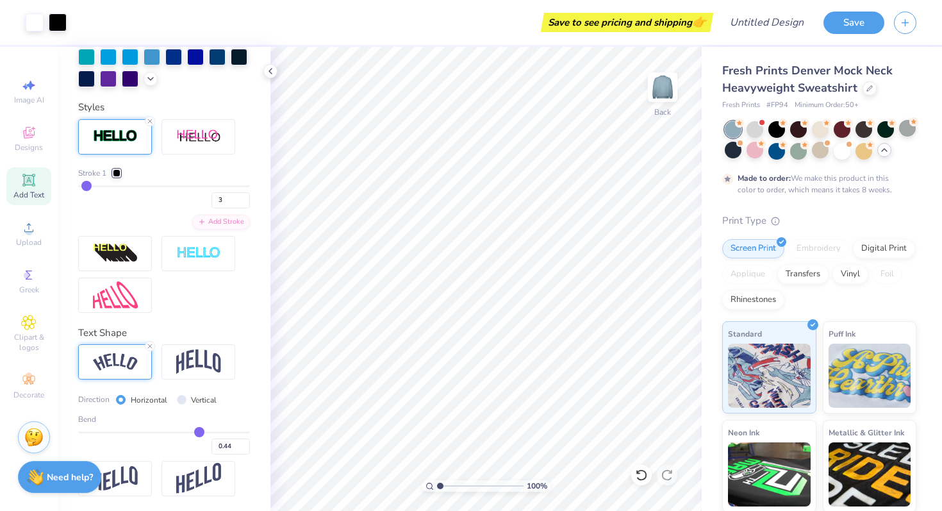
type input "0.43"
type input "0.42"
type input "0.41"
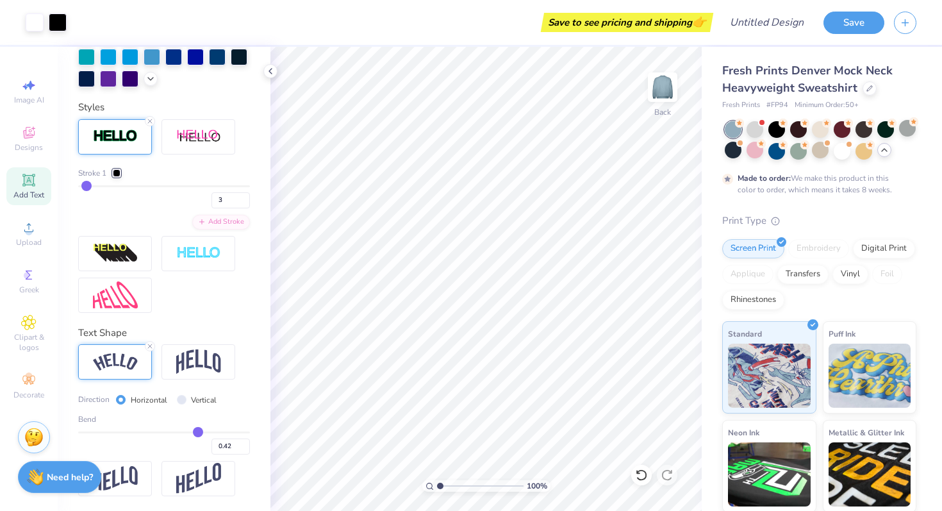
type input "0.41"
type input "0.4"
type input "0.40"
type input "0.39"
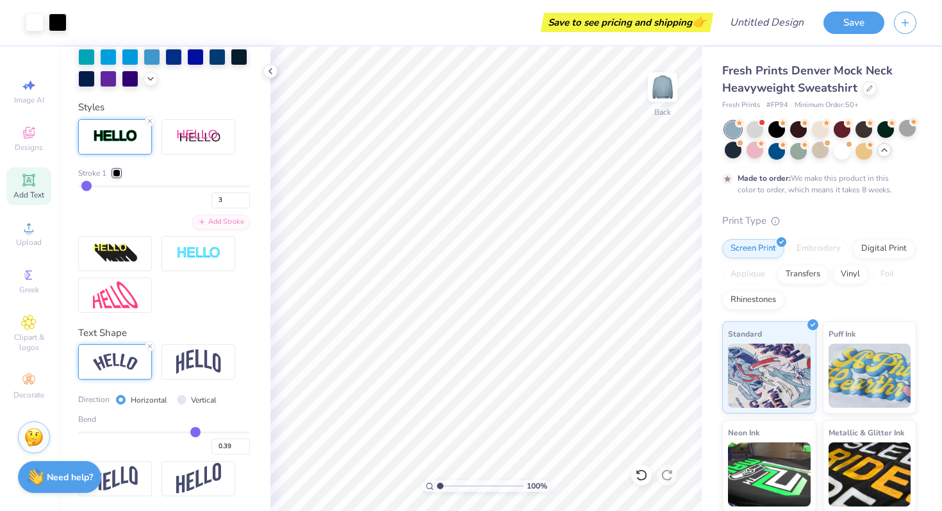
type input "0.38"
type input "0.37"
click at [194, 432] on input "range" at bounding box center [164, 432] width 172 height 2
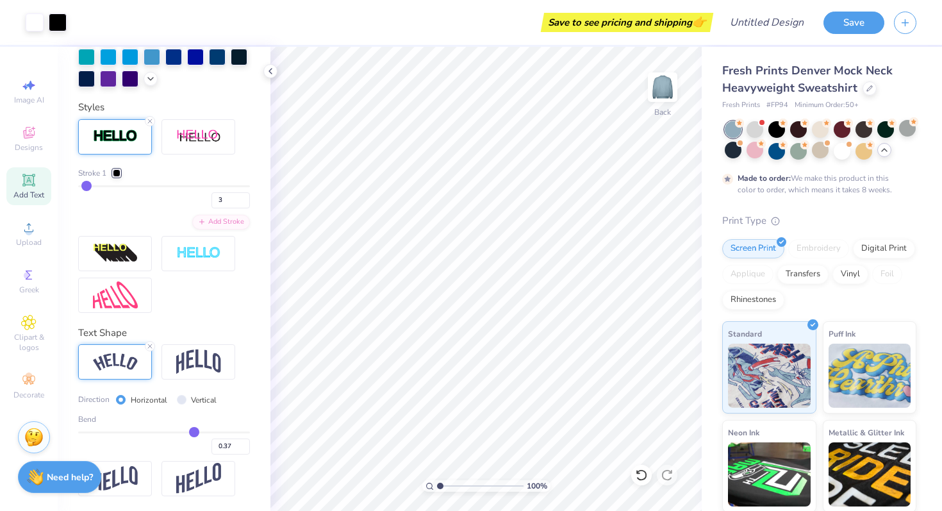
drag, startPoint x: 201, startPoint y: 372, endPoint x: 201, endPoint y: 393, distance: 20.5
click at [201, 372] on img at bounding box center [198, 361] width 45 height 24
type input "0.34"
type input "0.33"
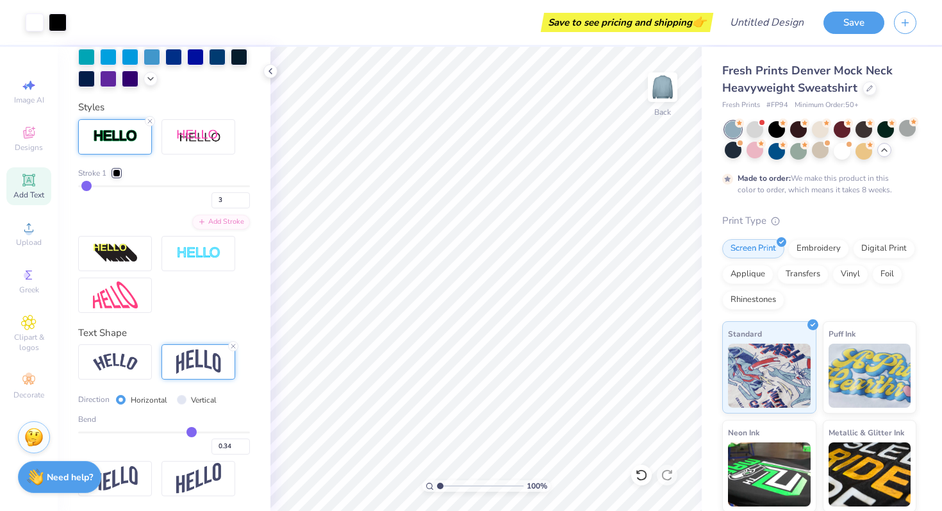
type input "0.33"
type input "0.32"
type input "0.3"
type input "0.30"
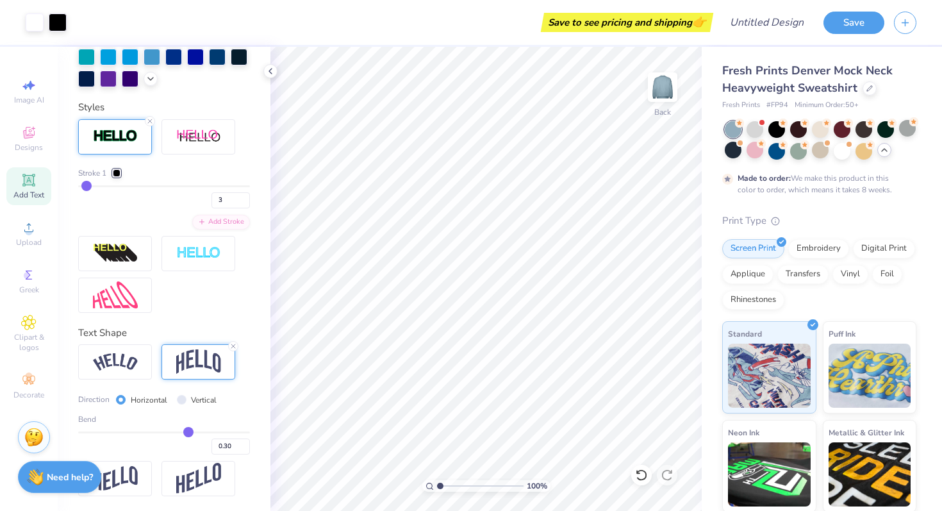
type input "0.29"
type input "0.28"
type input "0.27"
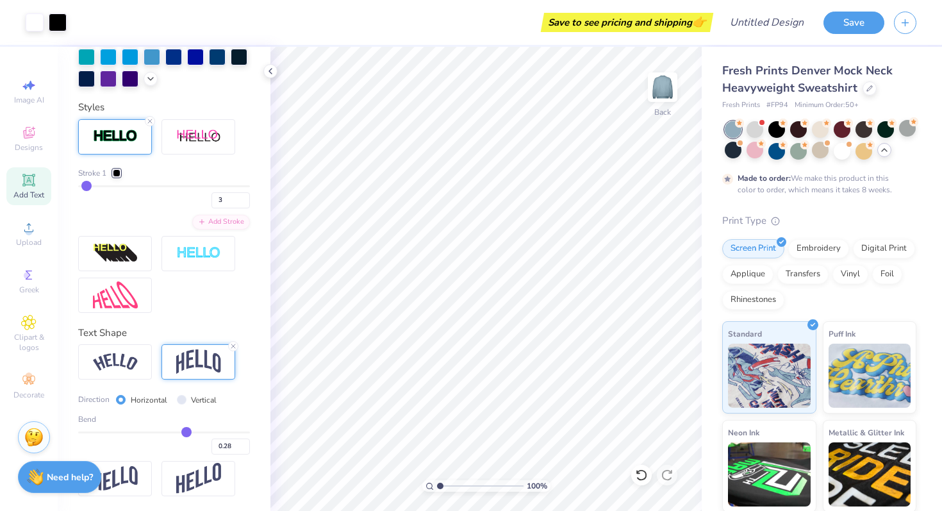
type input "0.27"
type input "0.26"
drag, startPoint x: 192, startPoint y: 433, endPoint x: 185, endPoint y: 433, distance: 7.1
click at [185, 433] on input "range" at bounding box center [164, 432] width 172 height 2
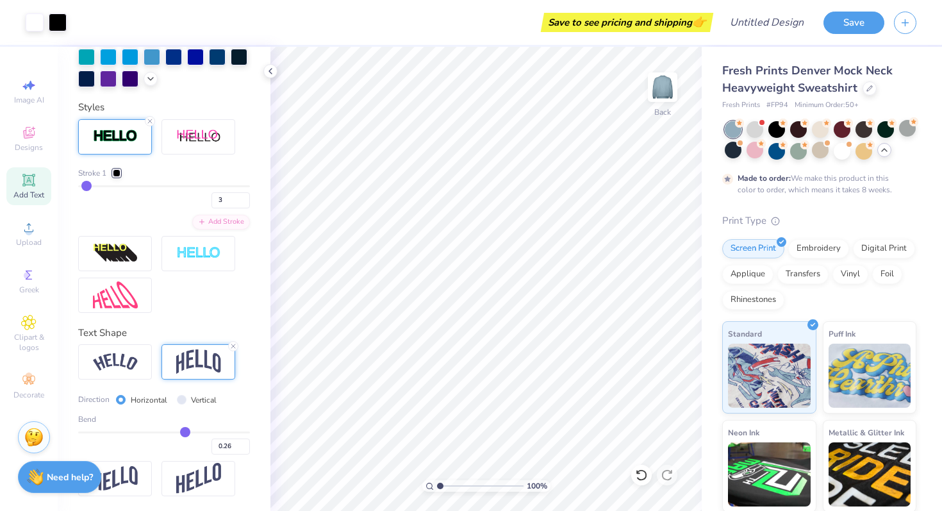
type input "0.27"
type input "0.29"
type input "0.33"
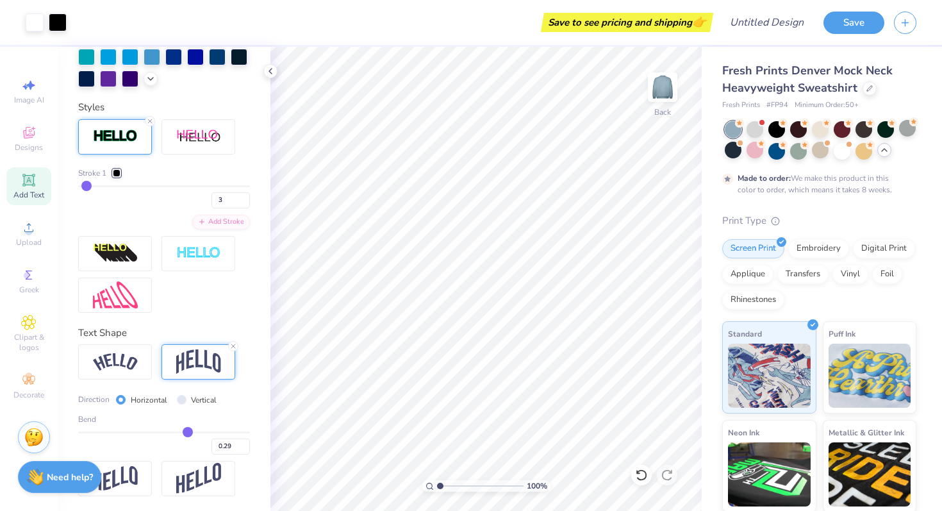
type input "0.33"
type input "0.38"
type input "0.41"
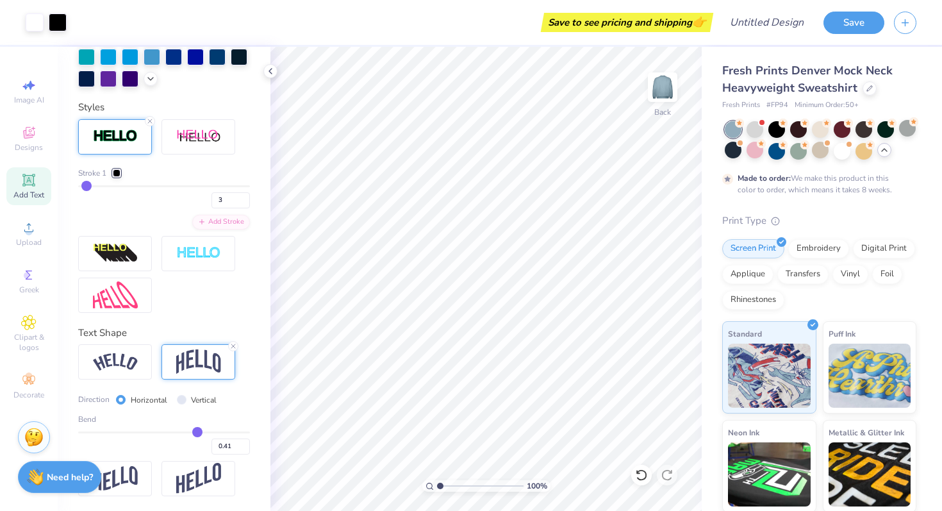
type input "0.44"
type input "0.46"
type input "0.47"
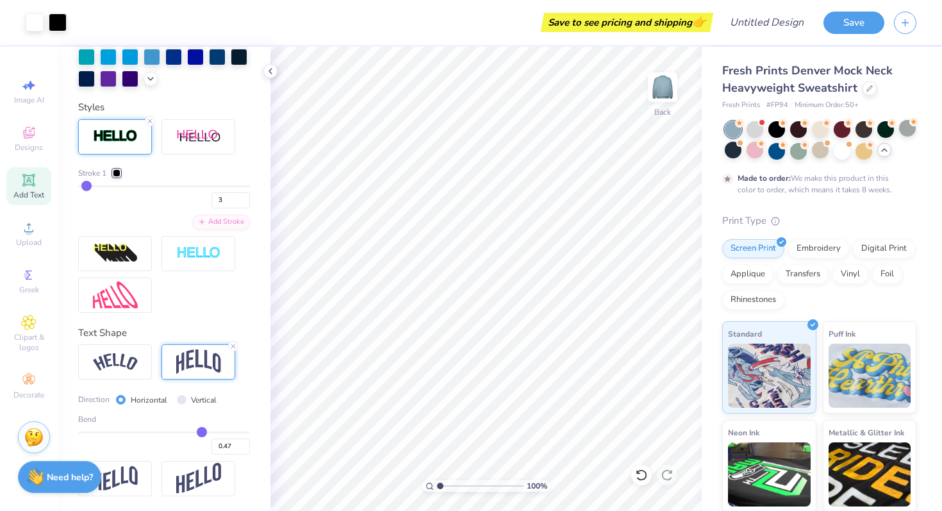
drag, startPoint x: 185, startPoint y: 433, endPoint x: 202, endPoint y: 433, distance: 17.3
click at [202, 433] on input "range" at bounding box center [164, 432] width 172 height 2
drag, startPoint x: 203, startPoint y: 437, endPoint x: 193, endPoint y: 437, distance: 9.6
click at [193, 437] on div "0.47" at bounding box center [164, 442] width 172 height 23
drag, startPoint x: 204, startPoint y: 428, endPoint x: 191, endPoint y: 428, distance: 12.8
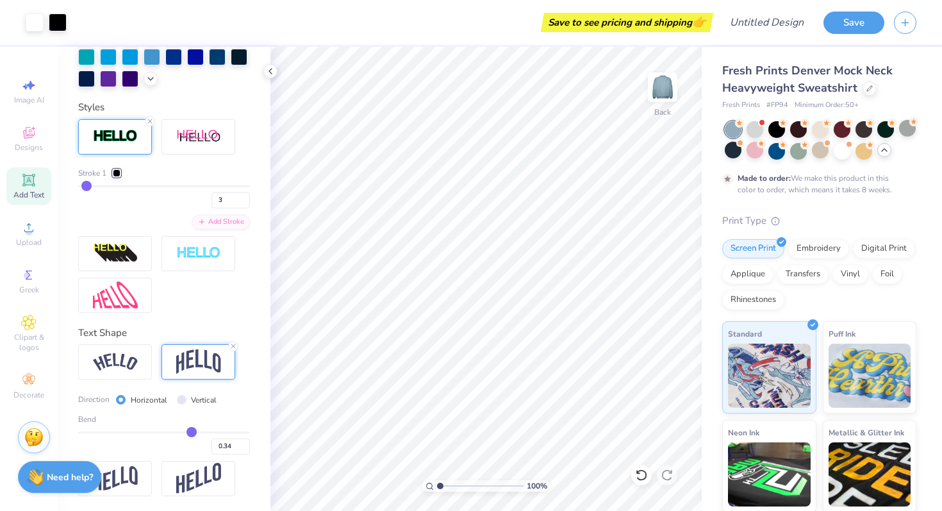
click at [191, 431] on input "range" at bounding box center [164, 432] width 172 height 2
drag, startPoint x: 190, startPoint y: 430, endPoint x: 183, endPoint y: 431, distance: 7.7
click at [183, 431] on input "range" at bounding box center [164, 432] width 172 height 2
click at [124, 367] on img at bounding box center [115, 361] width 45 height 17
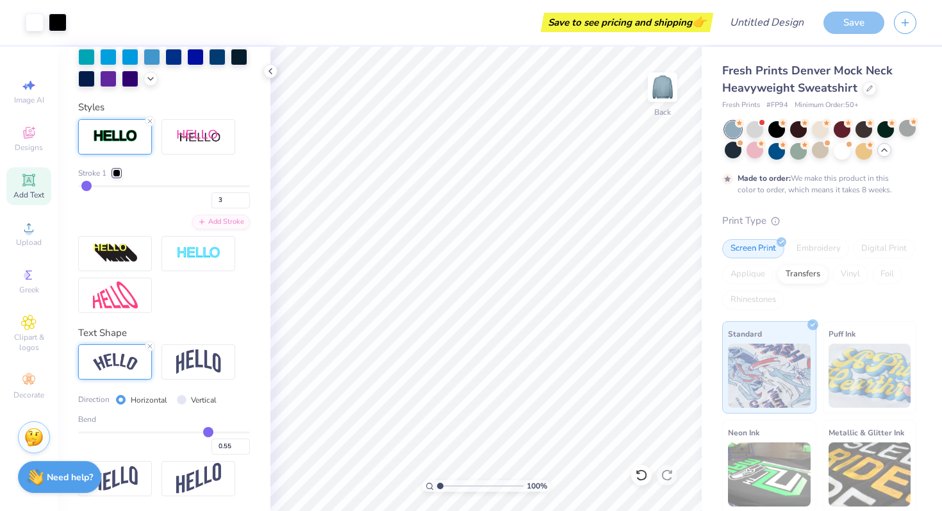
drag, startPoint x: 184, startPoint y: 429, endPoint x: 208, endPoint y: 429, distance: 24.4
click at [208, 431] on input "range" at bounding box center [164, 432] width 172 height 2
click at [204, 431] on input "range" at bounding box center [164, 432] width 172 height 2
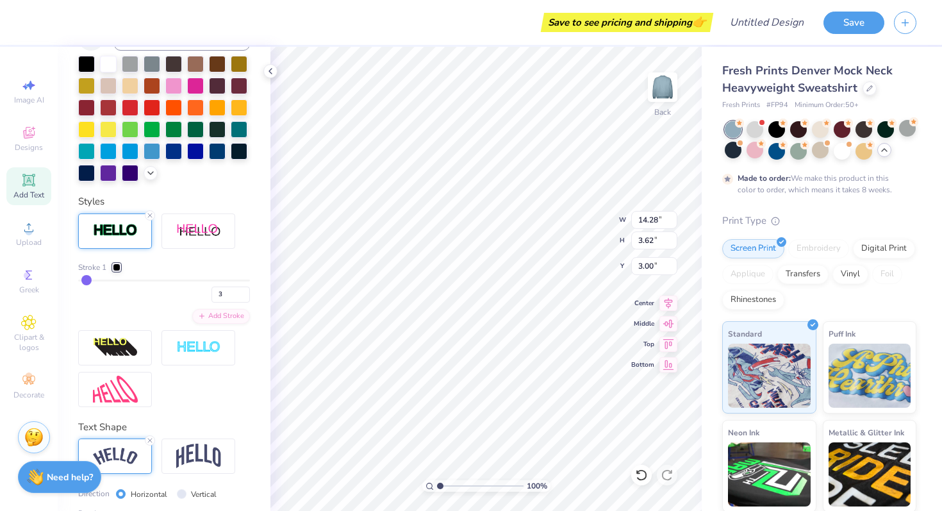
scroll to position [366, 0]
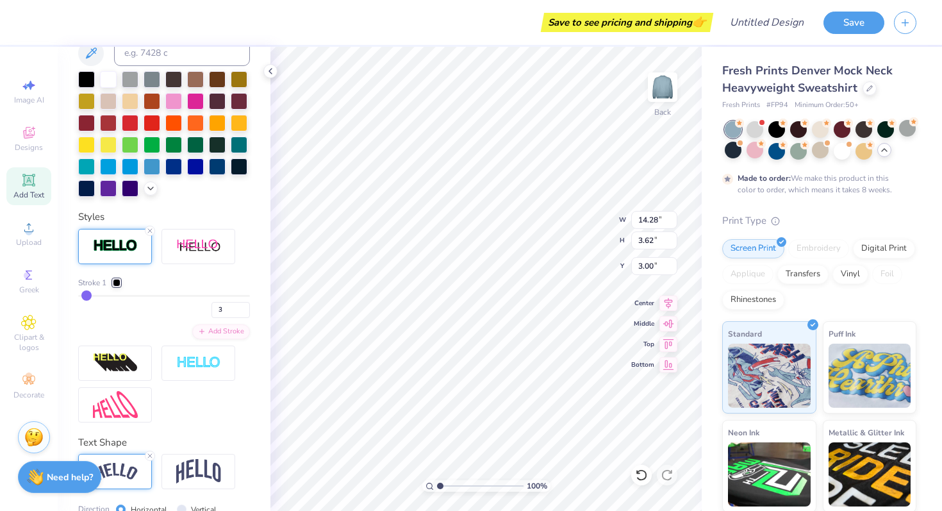
click at [115, 279] on div at bounding box center [117, 283] width 8 height 8
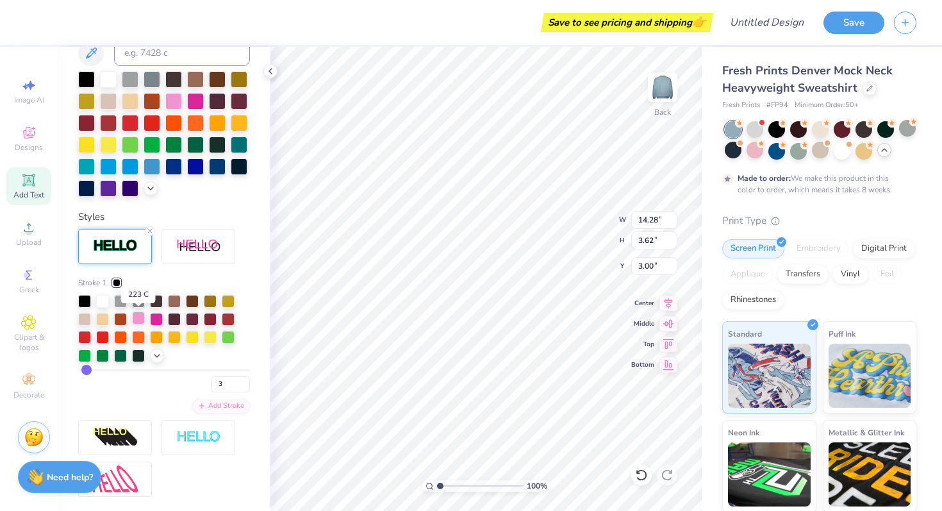
click at [137, 317] on div at bounding box center [138, 318] width 13 height 13
click at [135, 298] on div at bounding box center [138, 300] width 13 height 13
click at [137, 300] on div at bounding box center [138, 300] width 13 height 13
click at [151, 301] on div at bounding box center [156, 300] width 13 height 13
click at [139, 300] on div at bounding box center [138, 300] width 13 height 13
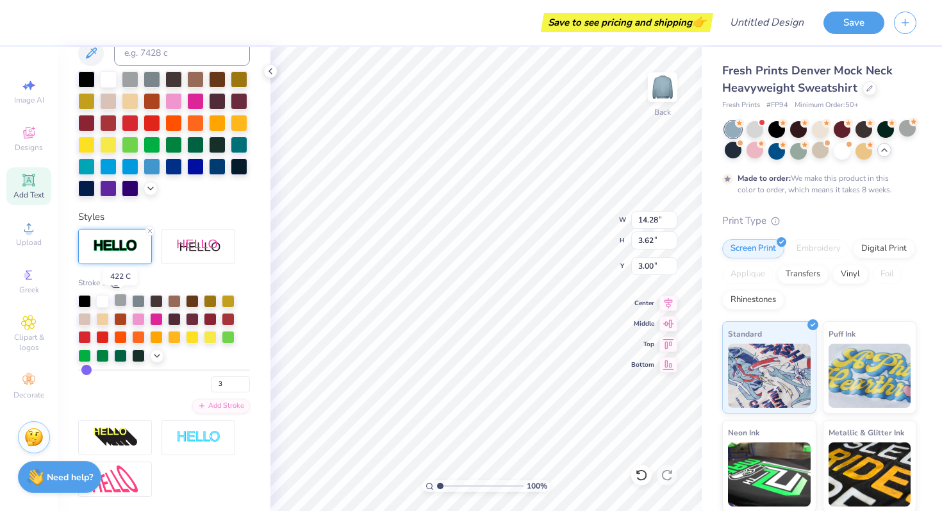
click at [121, 302] on div at bounding box center [120, 300] width 13 height 13
click at [139, 299] on div at bounding box center [138, 300] width 13 height 13
click at [84, 301] on div at bounding box center [84, 300] width 13 height 13
click at [104, 301] on div at bounding box center [102, 300] width 13 height 13
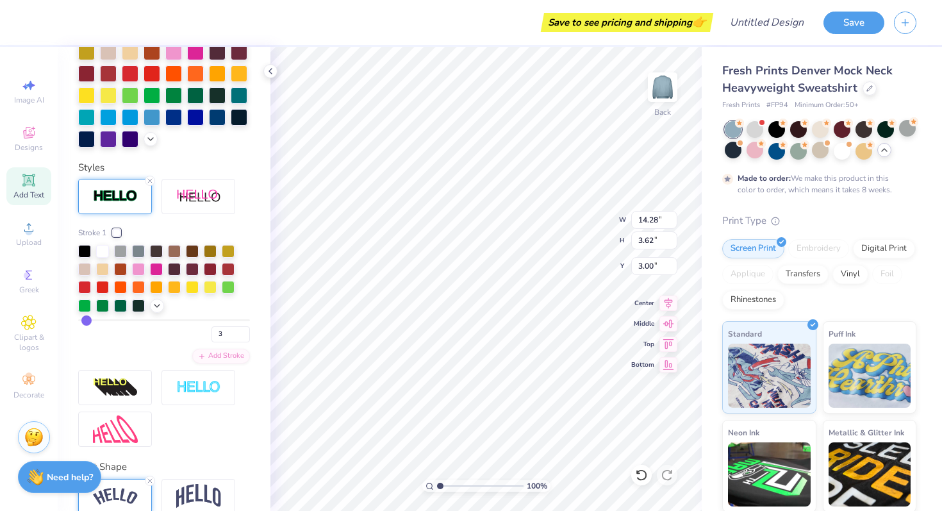
scroll to position [317, 0]
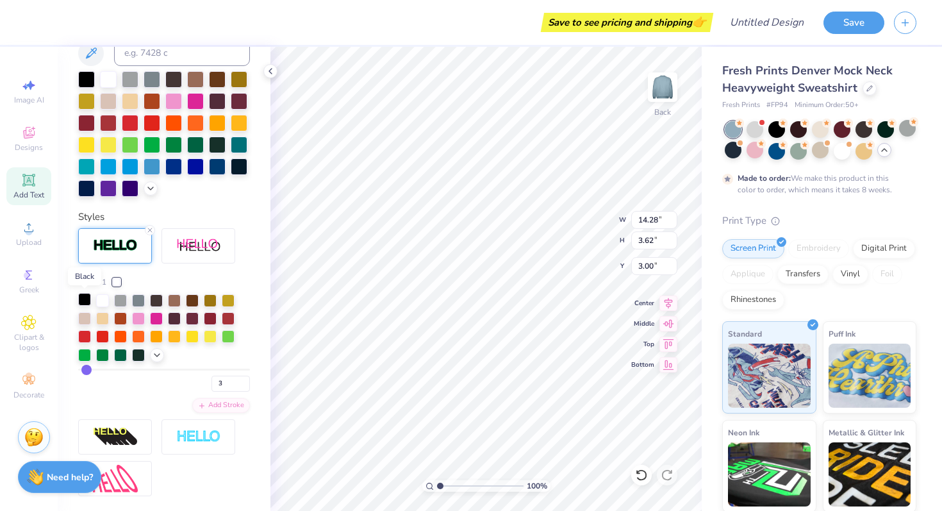
click at [91, 301] on div at bounding box center [84, 299] width 13 height 13
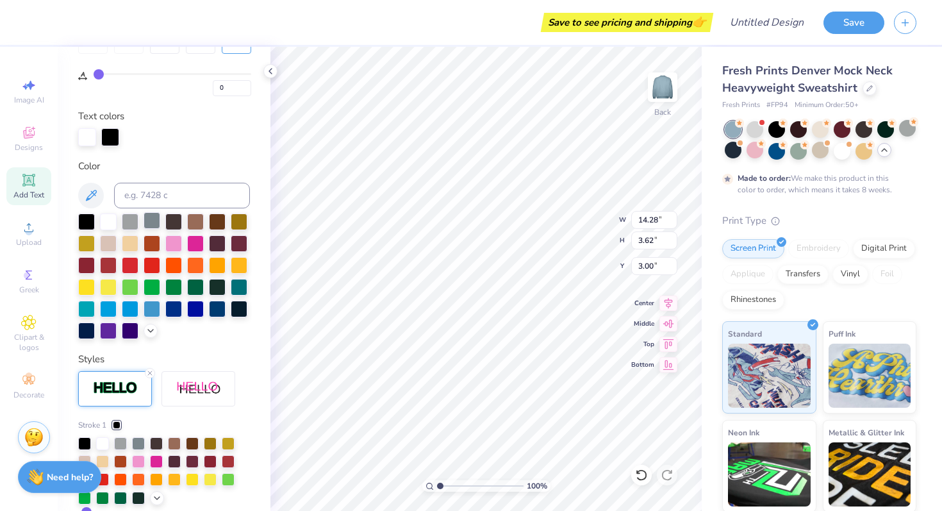
scroll to position [214, 0]
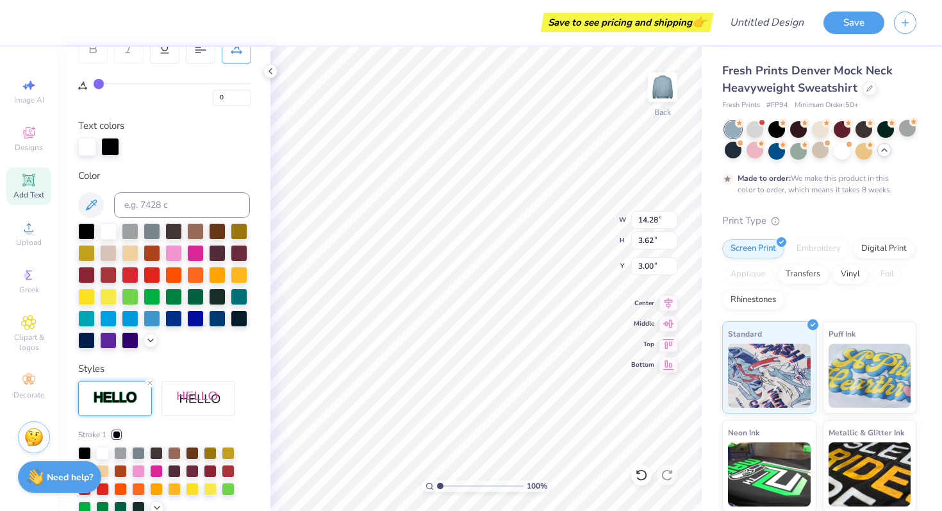
drag, startPoint x: 96, startPoint y: 83, endPoint x: 87, endPoint y: 83, distance: 9.0
click at [94, 83] on input "range" at bounding box center [173, 84] width 158 height 2
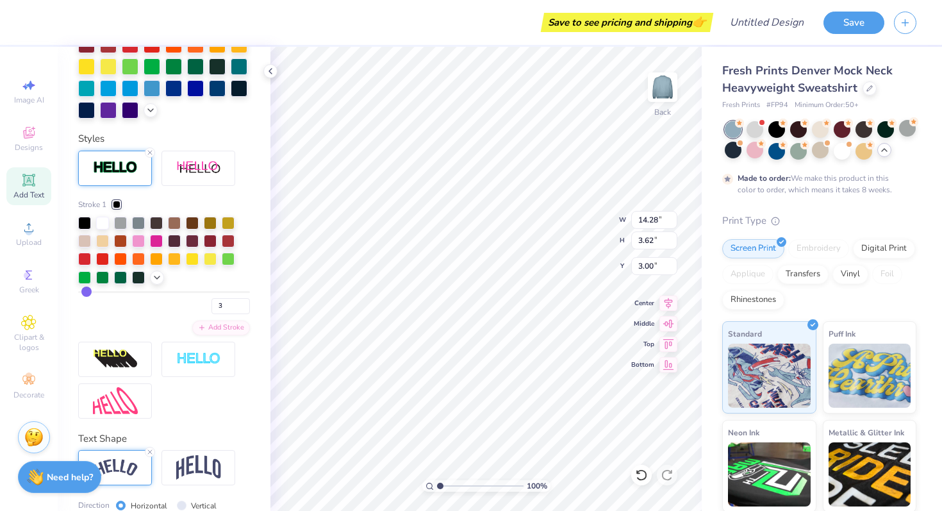
scroll to position [462, 0]
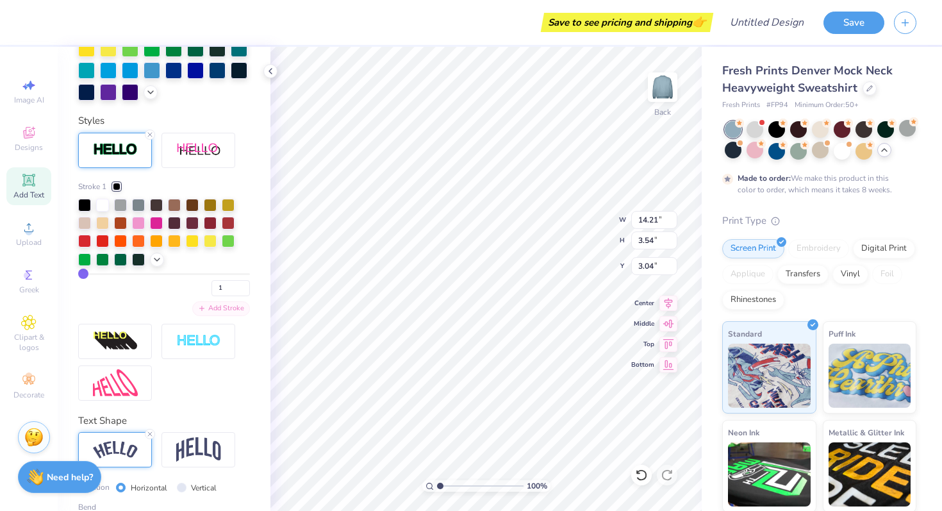
click at [224, 310] on div "Add Stroke" at bounding box center [221, 308] width 58 height 15
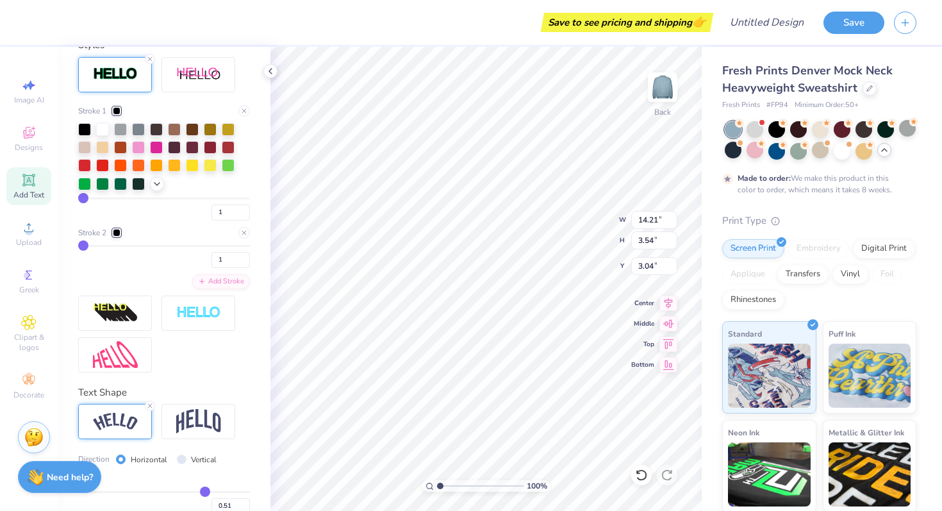
scroll to position [540, 0]
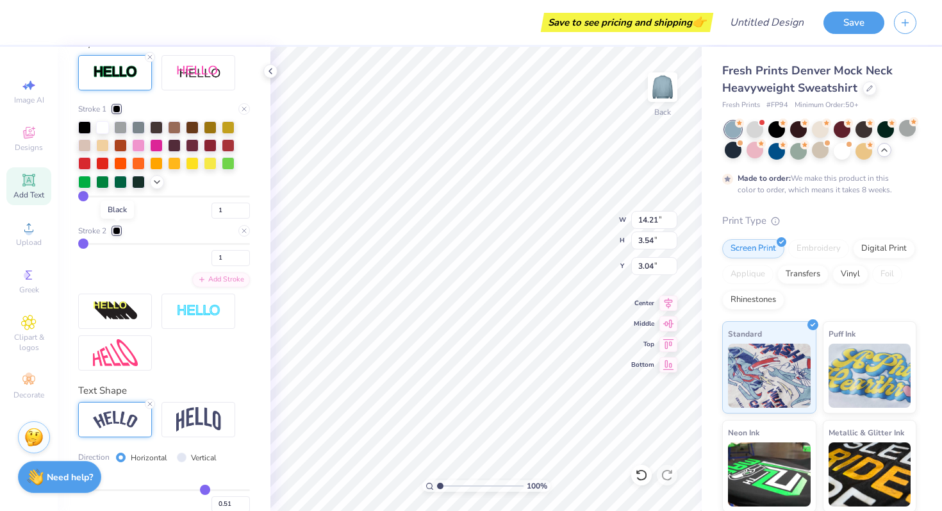
click at [117, 231] on div at bounding box center [117, 231] width 8 height 8
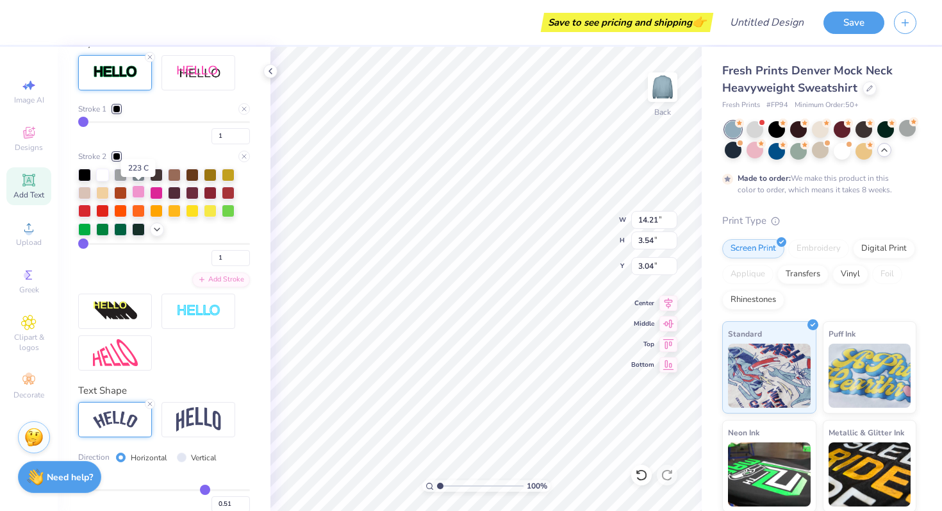
click at [135, 192] on div at bounding box center [138, 191] width 13 height 13
drag, startPoint x: 84, startPoint y: 246, endPoint x: 97, endPoint y: 246, distance: 12.8
click at [97, 245] on input "range" at bounding box center [164, 244] width 172 height 2
click at [104, 172] on div at bounding box center [102, 173] width 13 height 13
click at [94, 245] on input "range" at bounding box center [164, 244] width 172 height 2
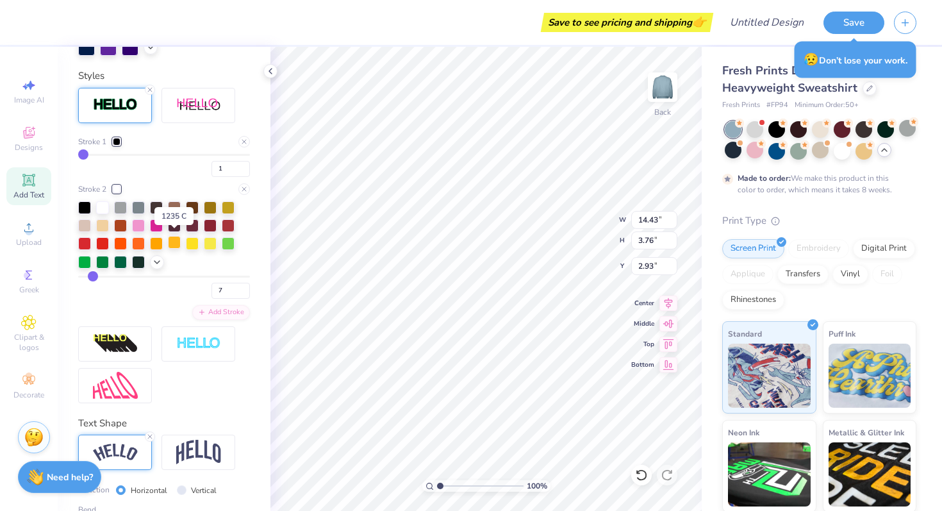
scroll to position [515, 0]
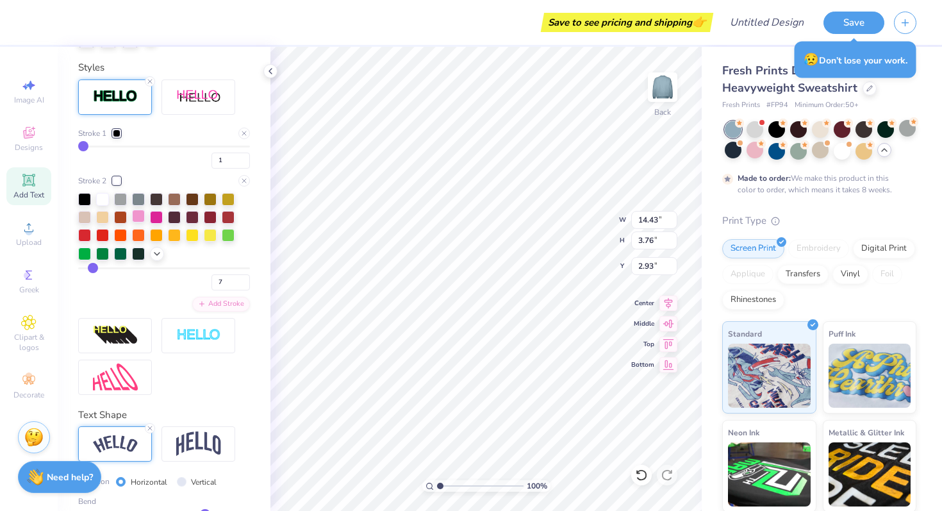
click at [139, 216] on div at bounding box center [138, 216] width 13 height 13
click at [123, 200] on div at bounding box center [120, 198] width 13 height 13
click at [102, 197] on div at bounding box center [102, 198] width 13 height 13
click at [173, 196] on div at bounding box center [174, 198] width 13 height 13
click at [188, 240] on div at bounding box center [192, 234] width 13 height 13
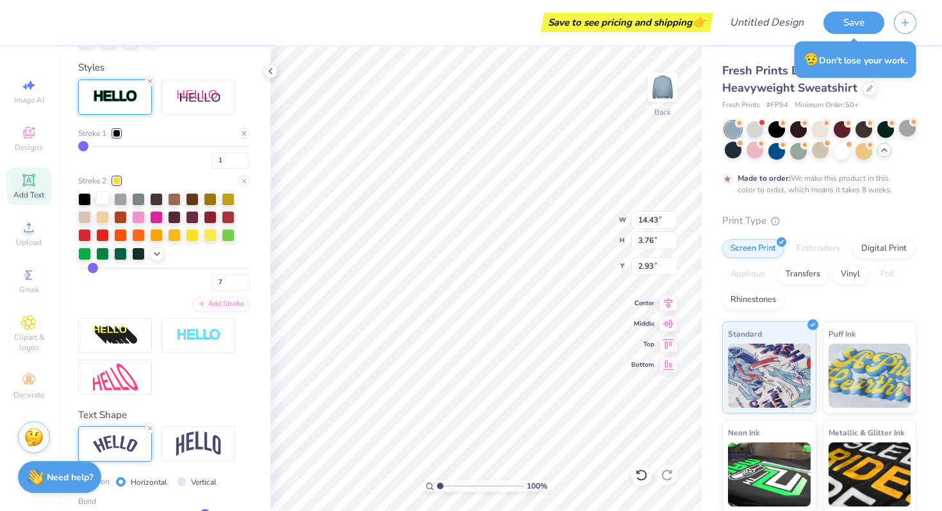
click at [97, 200] on div at bounding box center [102, 198] width 13 height 13
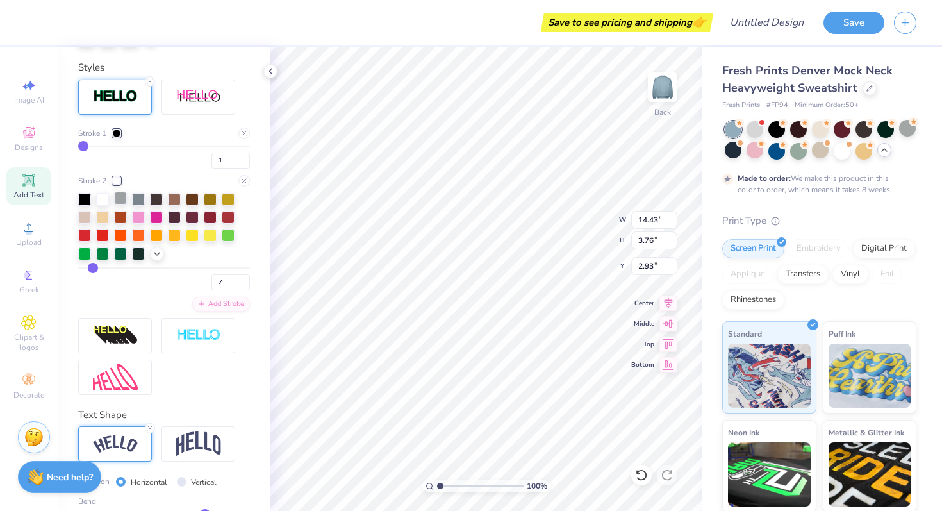
click at [114, 199] on div at bounding box center [120, 198] width 13 height 13
click at [86, 218] on div at bounding box center [84, 216] width 13 height 13
click at [102, 197] on div at bounding box center [102, 198] width 13 height 13
click at [121, 196] on div at bounding box center [120, 198] width 13 height 13
click at [244, 285] on input "6" at bounding box center [231, 282] width 38 height 16
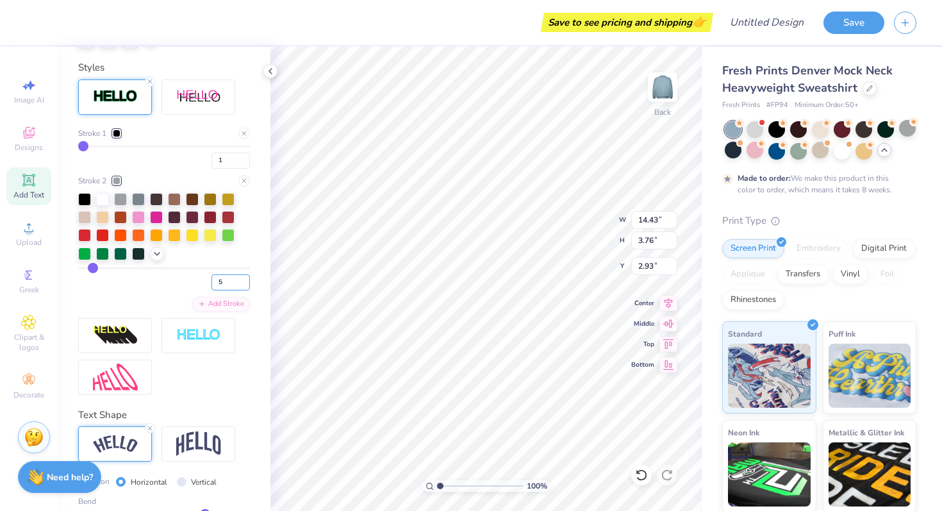
click at [244, 285] on input "5" at bounding box center [231, 282] width 38 height 16
click at [244, 285] on input "4" at bounding box center [231, 282] width 38 height 16
click at [96, 267] on input "range" at bounding box center [164, 268] width 172 height 2
click at [104, 196] on div at bounding box center [102, 198] width 13 height 13
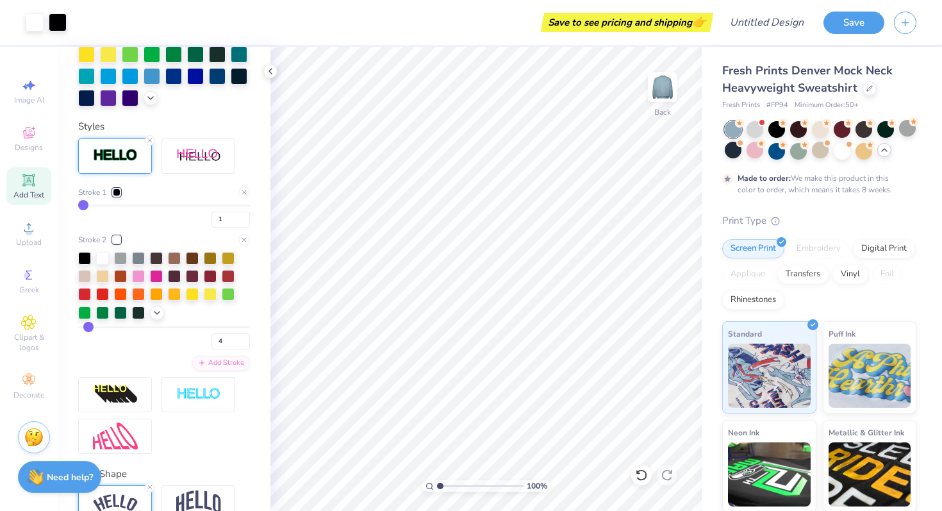
scroll to position [432, 0]
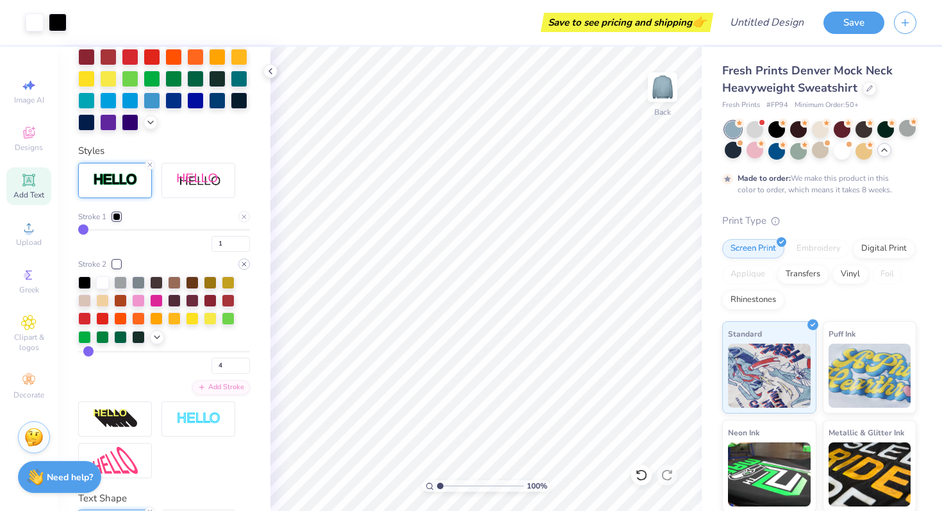
click at [241, 263] on icon at bounding box center [244, 264] width 8 height 8
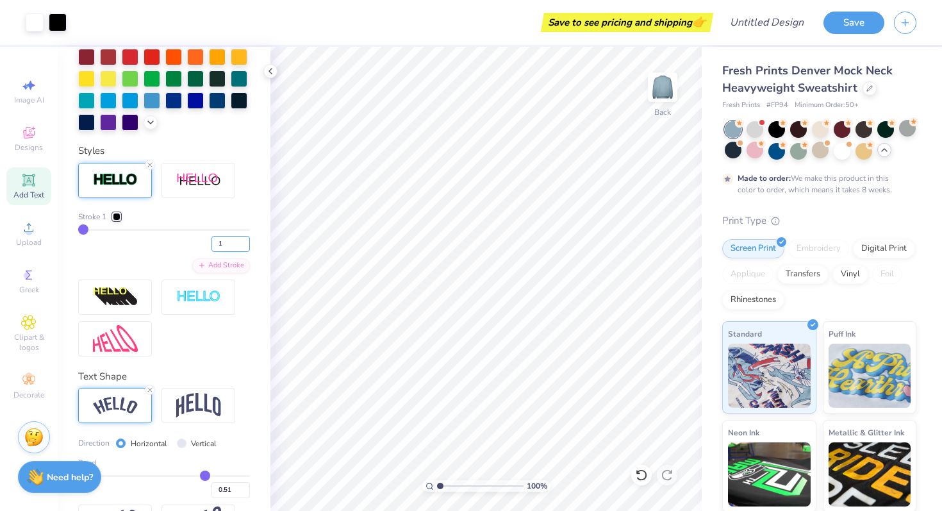
click at [229, 239] on input "1" at bounding box center [231, 244] width 38 height 16
click at [245, 240] on input "2" at bounding box center [231, 244] width 38 height 16
click at [176, 260] on div "Stroke 1 2 Add Stroke" at bounding box center [164, 242] width 172 height 62
click at [232, 244] on input "2" at bounding box center [231, 244] width 38 height 16
click at [242, 245] on input "1" at bounding box center [231, 244] width 38 height 16
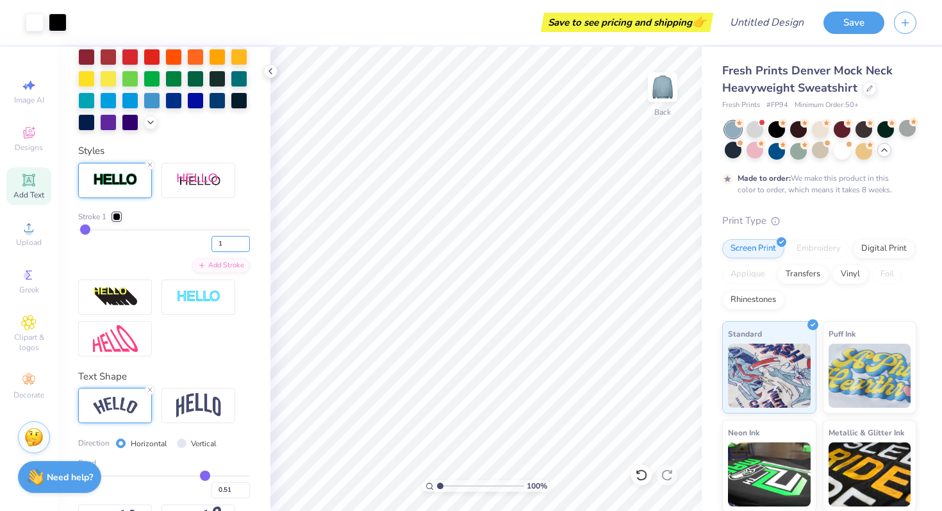
click at [242, 245] on input "1" at bounding box center [231, 244] width 38 height 16
click at [169, 248] on div "1" at bounding box center [164, 240] width 172 height 23
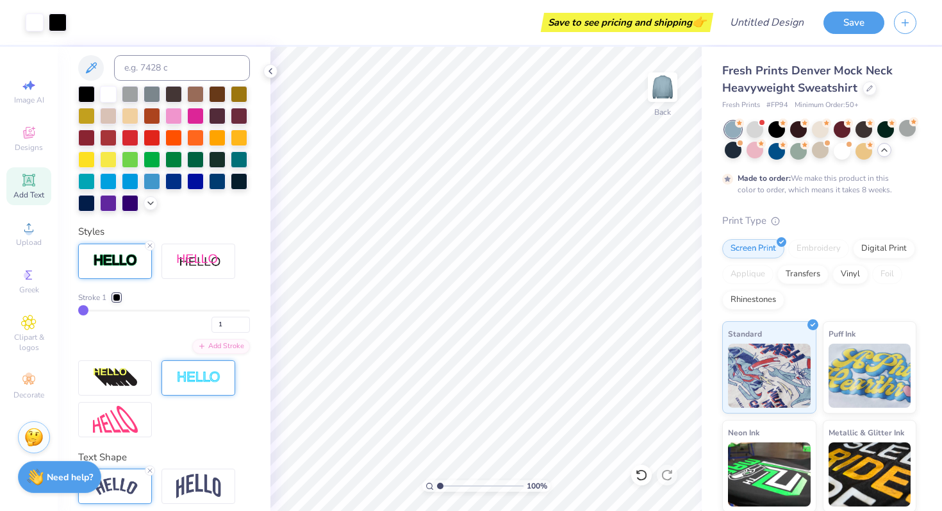
scroll to position [345, 0]
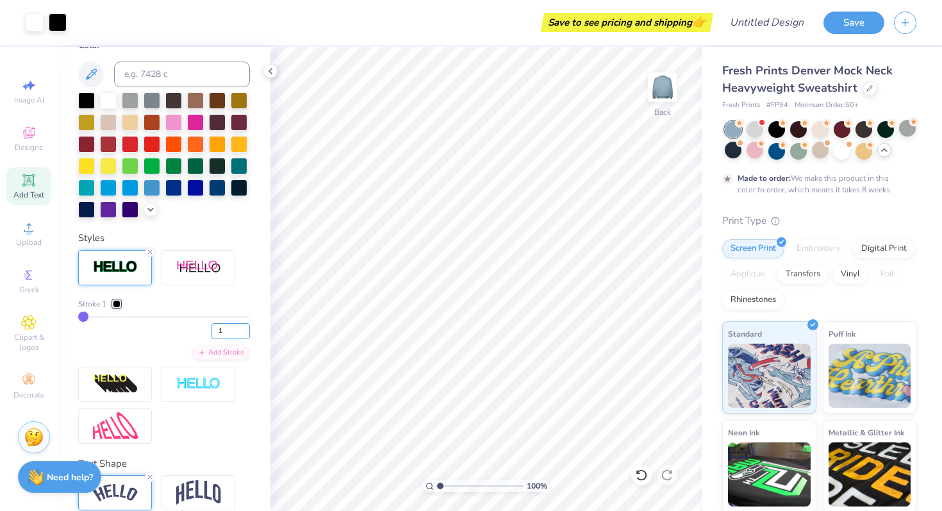
click at [232, 329] on input "1" at bounding box center [231, 331] width 38 height 16
click at [246, 329] on input "2" at bounding box center [231, 331] width 38 height 16
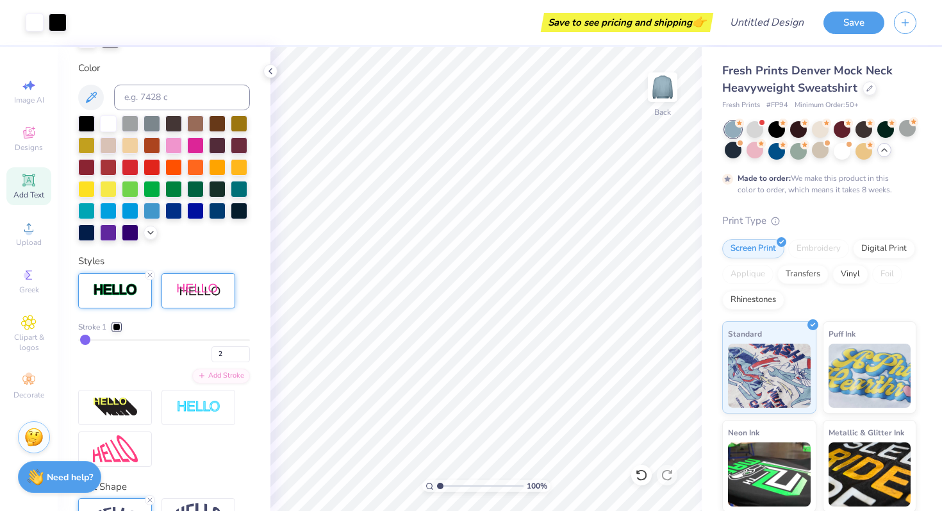
scroll to position [319, 0]
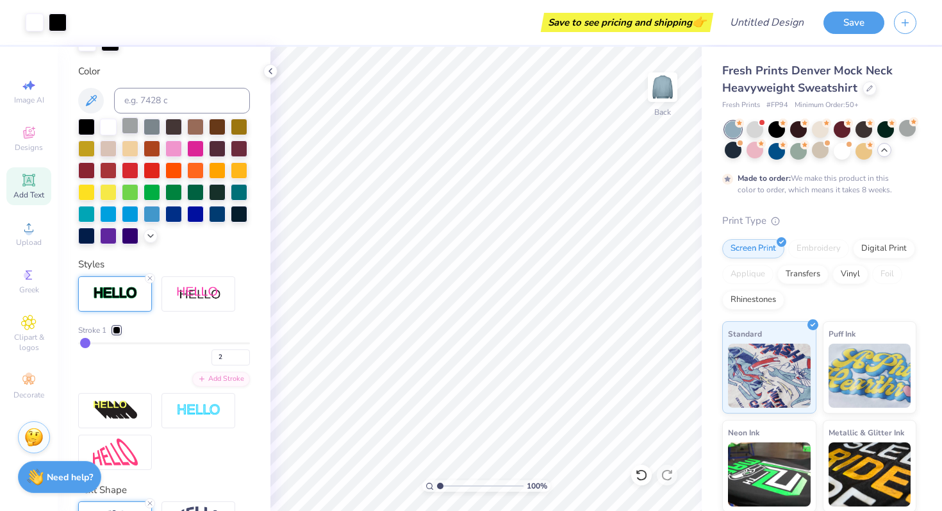
click at [131, 125] on div at bounding box center [130, 125] width 17 height 17
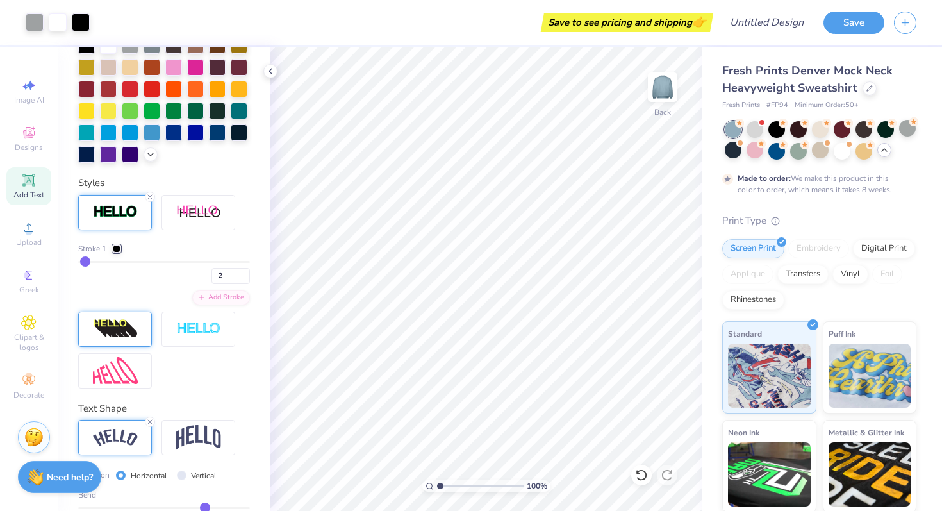
scroll to position [395, 0]
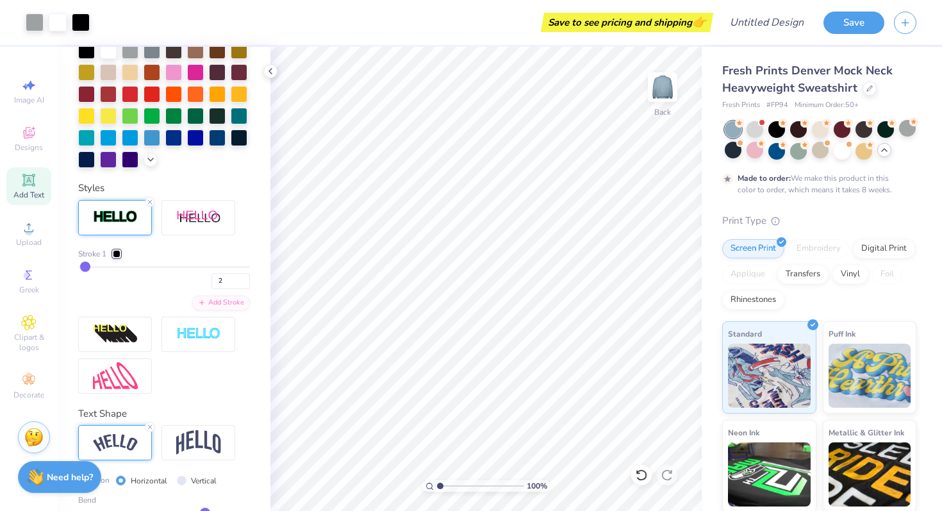
click at [117, 257] on div at bounding box center [117, 254] width 8 height 8
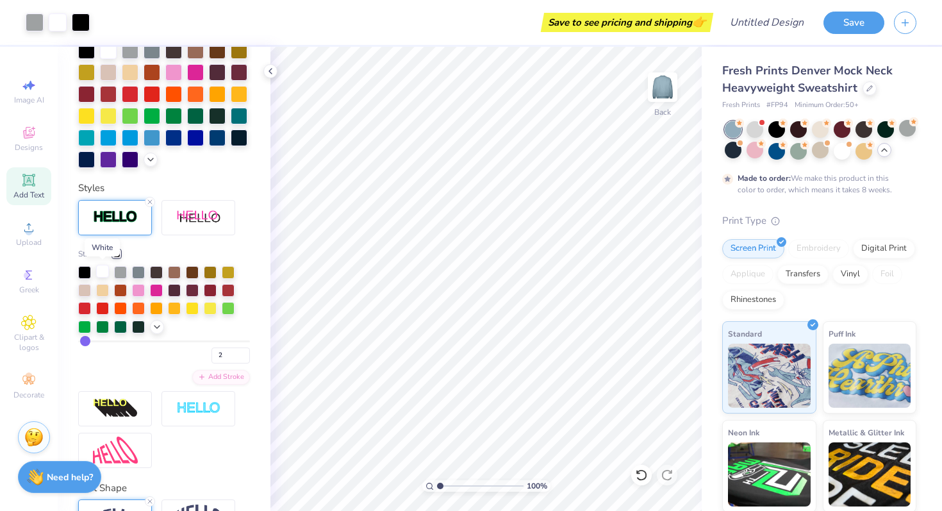
click at [103, 270] on div at bounding box center [102, 271] width 13 height 13
